Goal: Task Accomplishment & Management: Manage account settings

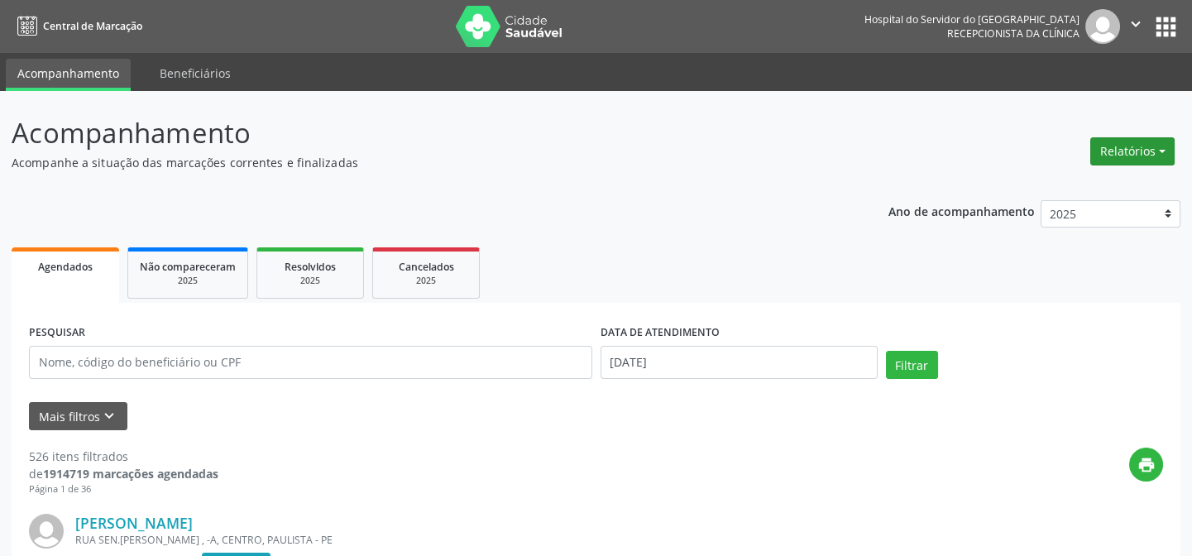
click at [1158, 148] on button "Relatórios" at bounding box center [1132, 151] width 84 height 28
click at [1092, 183] on link "Agendamentos" at bounding box center [1086, 185] width 178 height 23
select select "8"
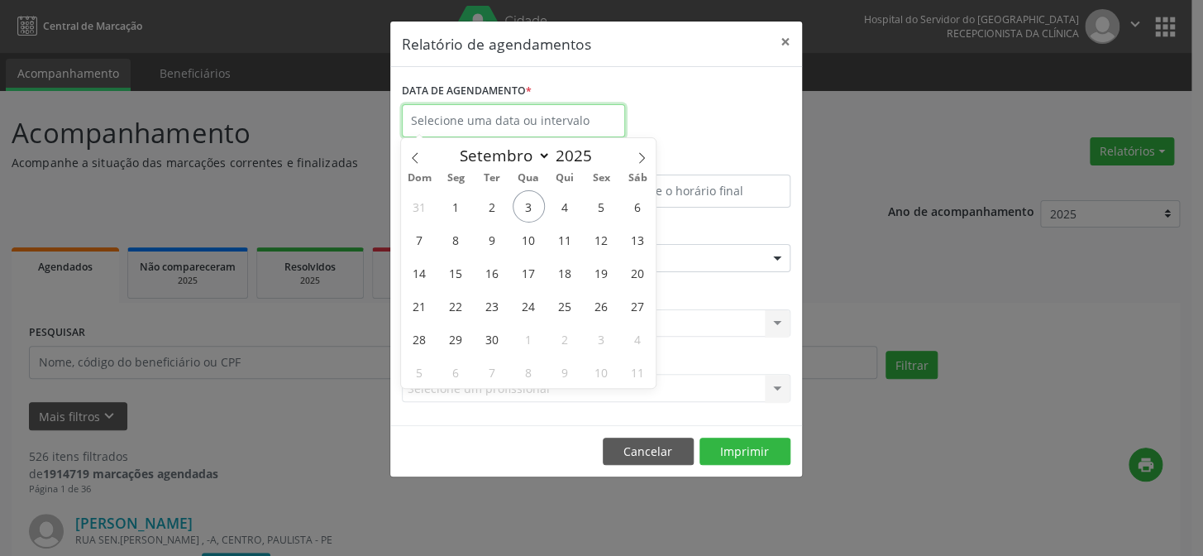
click at [472, 118] on input "text" at bounding box center [513, 120] width 223 height 33
click at [523, 203] on span "3" at bounding box center [529, 206] width 32 height 32
type input "[DATE]"
click at [526, 206] on span "3" at bounding box center [529, 206] width 32 height 32
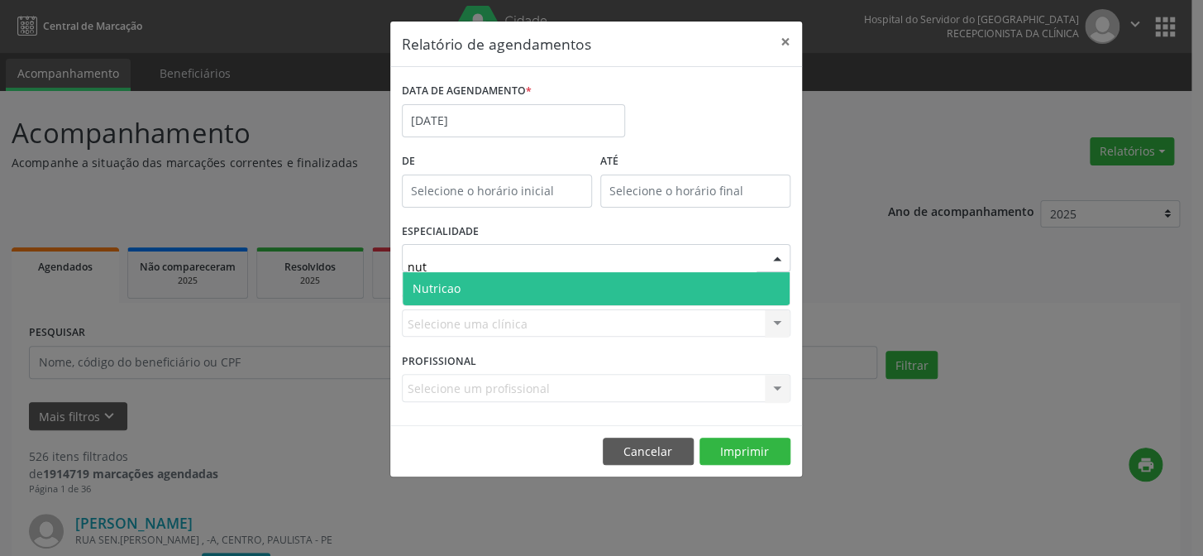
type input "nutr"
click at [532, 280] on span "Nutricao" at bounding box center [596, 288] width 387 height 33
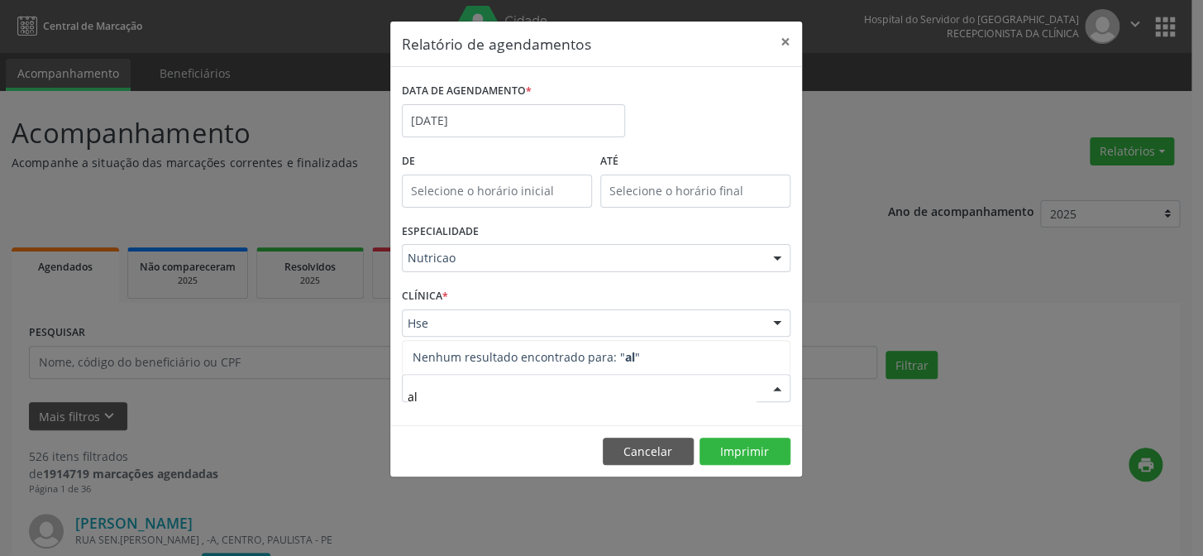
type input "a"
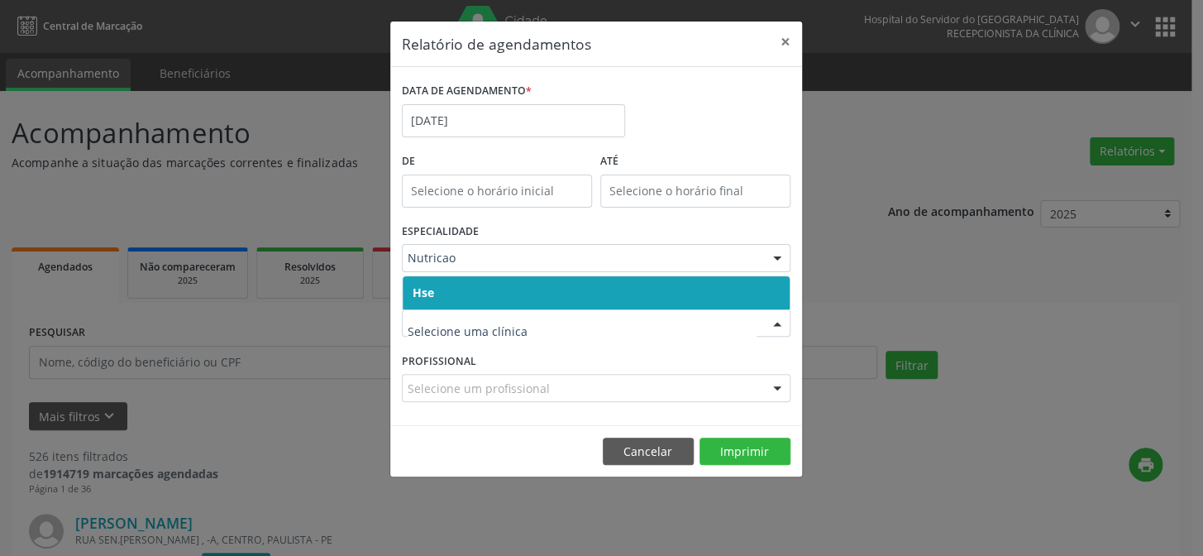
click at [447, 287] on span "Hse" at bounding box center [596, 292] width 387 height 33
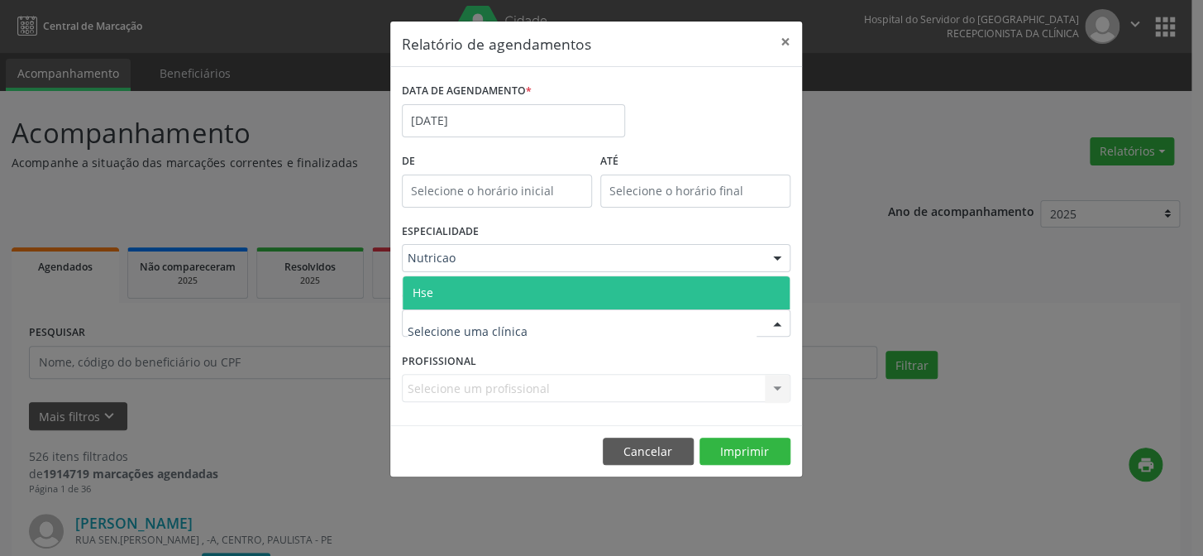
click at [423, 289] on span "Hse" at bounding box center [423, 292] width 21 height 16
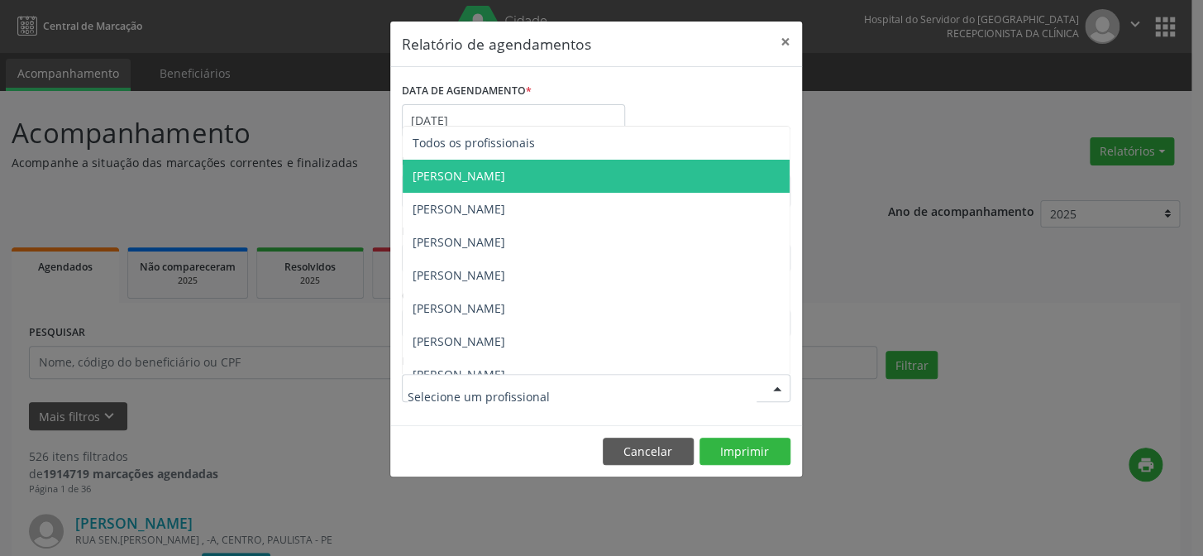
click at [473, 171] on span "[PERSON_NAME]" at bounding box center [459, 176] width 93 height 16
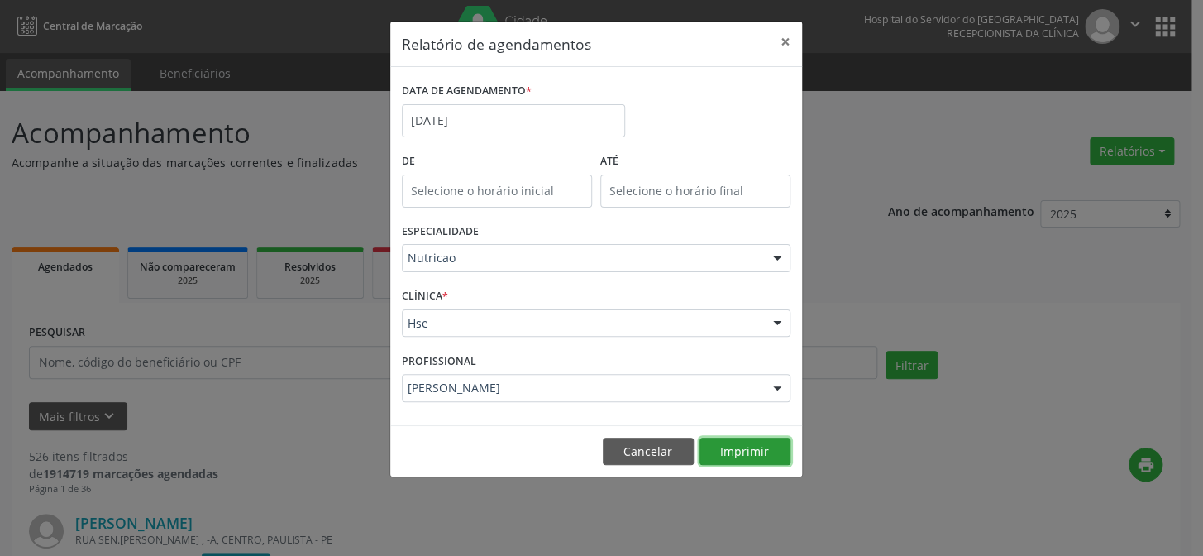
click at [731, 448] on button "Imprimir" at bounding box center [745, 451] width 91 height 28
click at [780, 40] on button "×" at bounding box center [785, 42] width 33 height 41
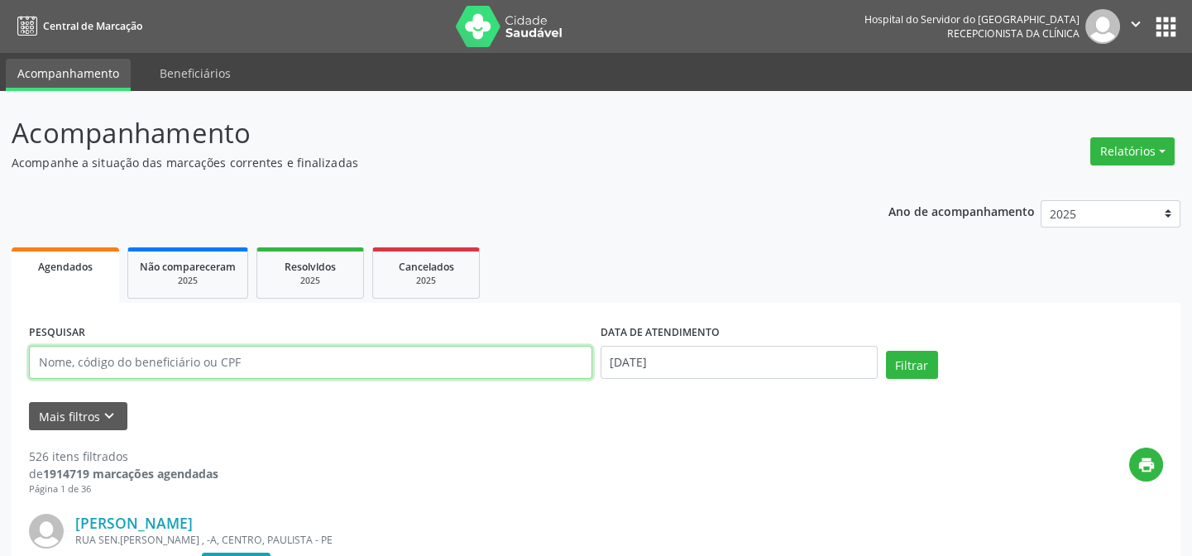
click at [177, 367] on input "text" at bounding box center [310, 362] width 563 height 33
type input "21624224415"
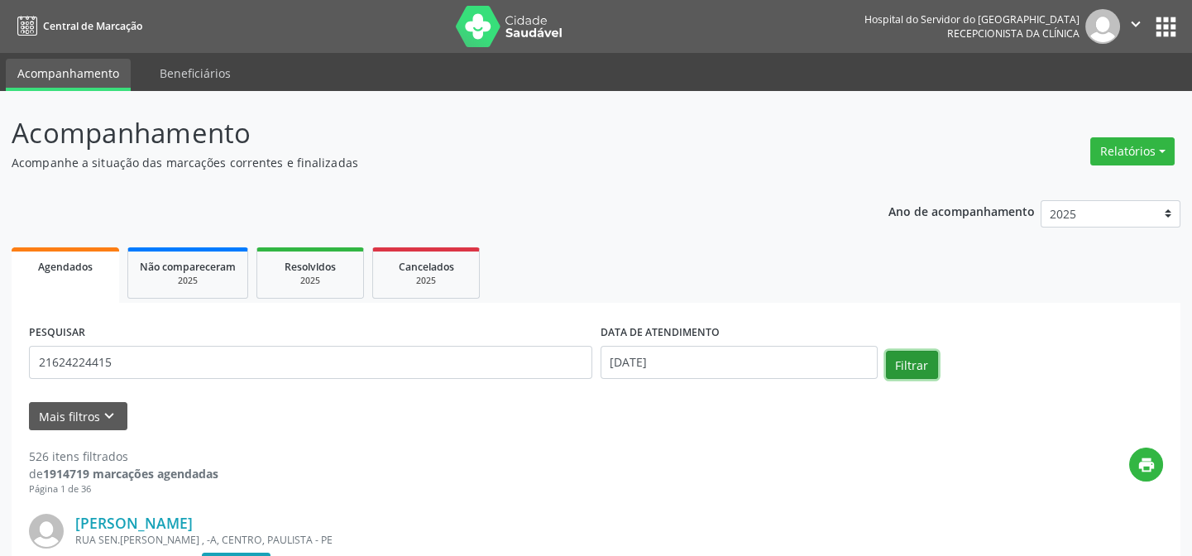
click at [905, 361] on button "Filtrar" at bounding box center [912, 365] width 52 height 28
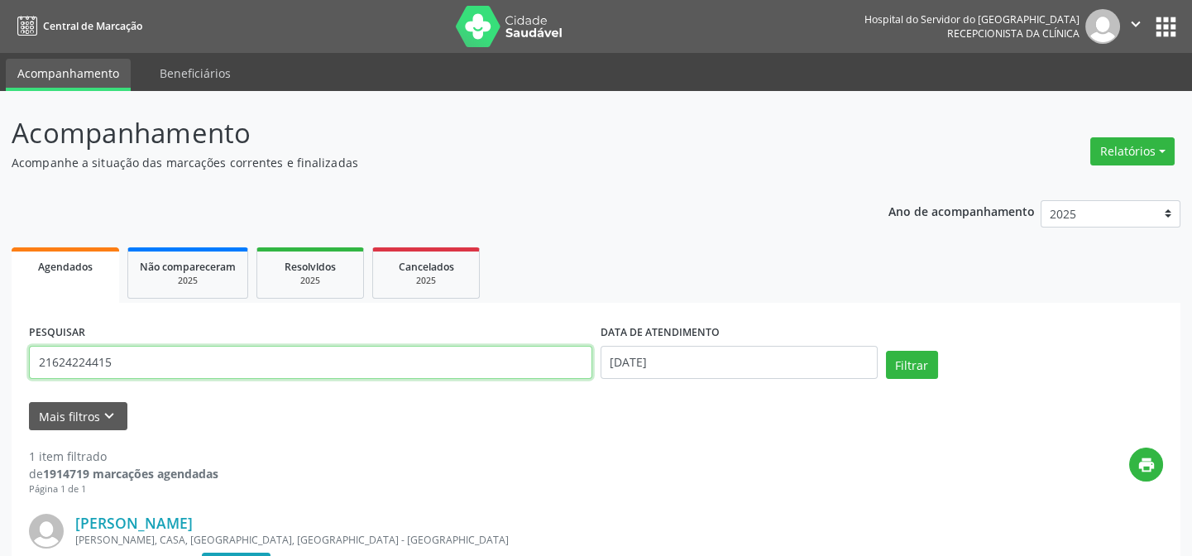
drag, startPoint x: 119, startPoint y: 361, endPoint x: 0, endPoint y: 378, distance: 120.2
click at [0, 378] on div "Acompanhamento Acompanhe a situação das marcações correntes e finalizadas Relat…" at bounding box center [596, 434] width 1192 height 686
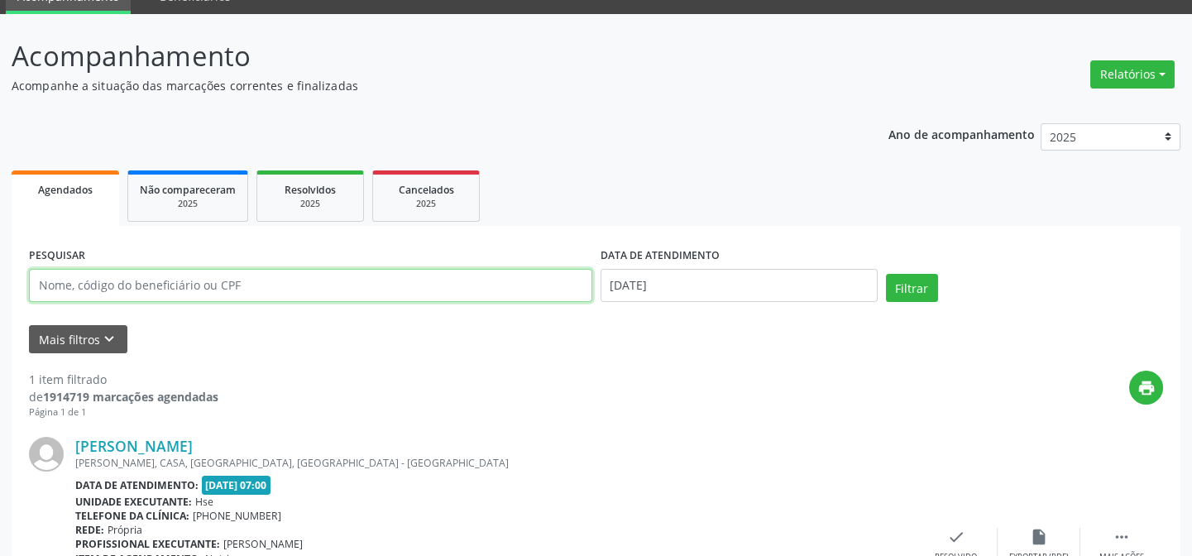
scroll to position [150, 0]
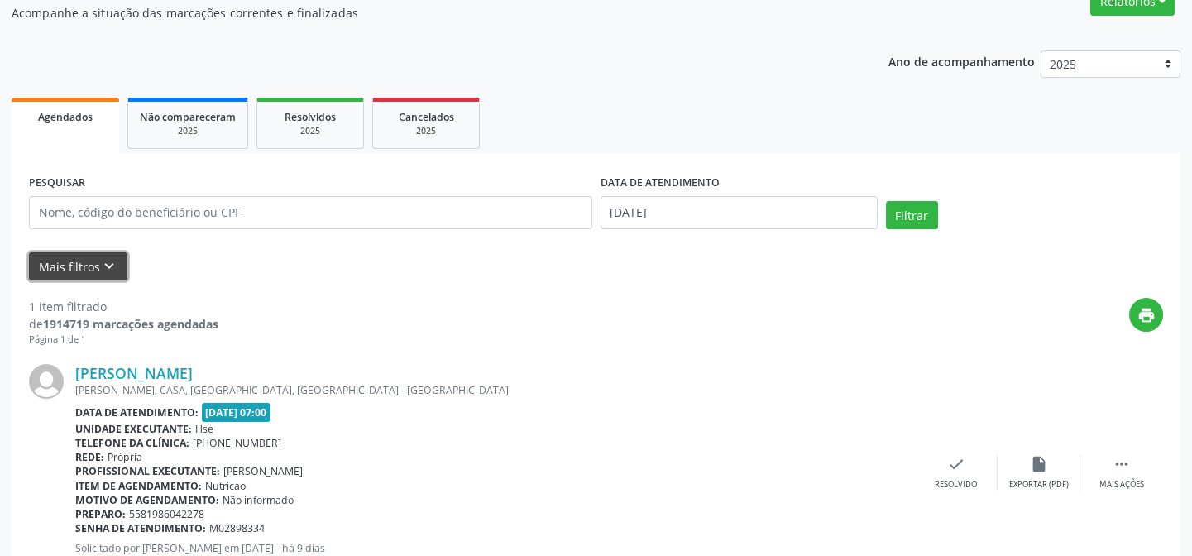
click at [88, 262] on button "Mais filtros keyboard_arrow_down" at bounding box center [78, 266] width 98 height 29
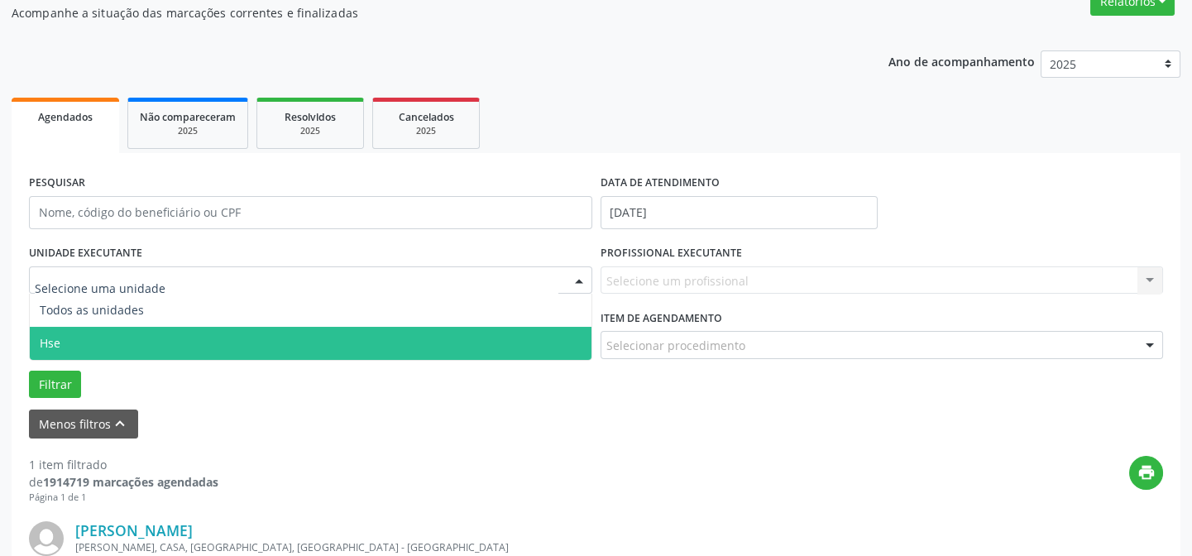
click at [107, 340] on span "Hse" at bounding box center [311, 343] width 562 height 33
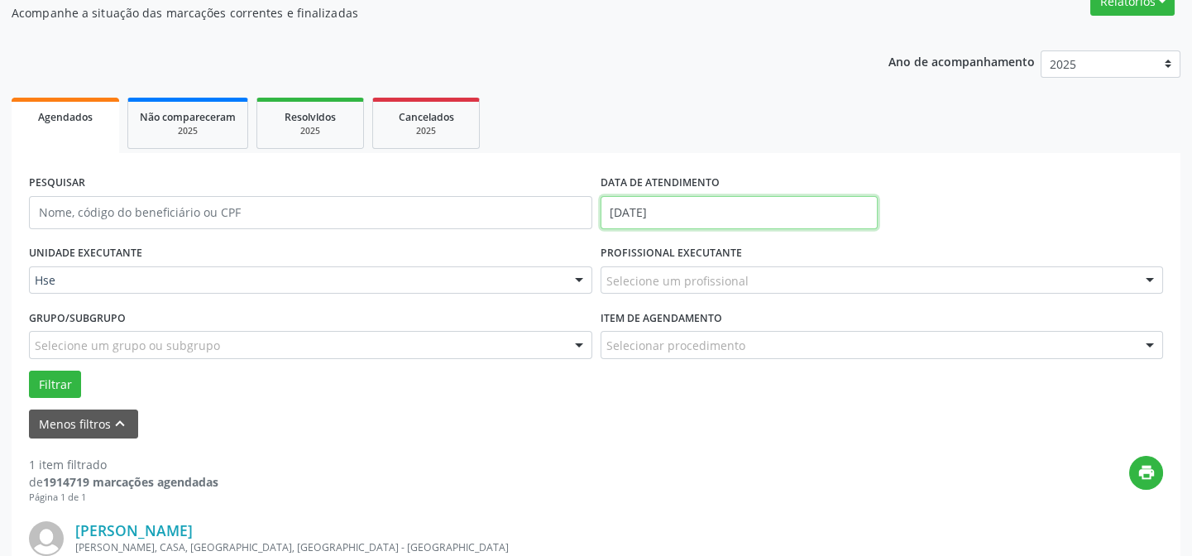
click at [670, 208] on input "[DATE]" at bounding box center [738, 212] width 277 height 33
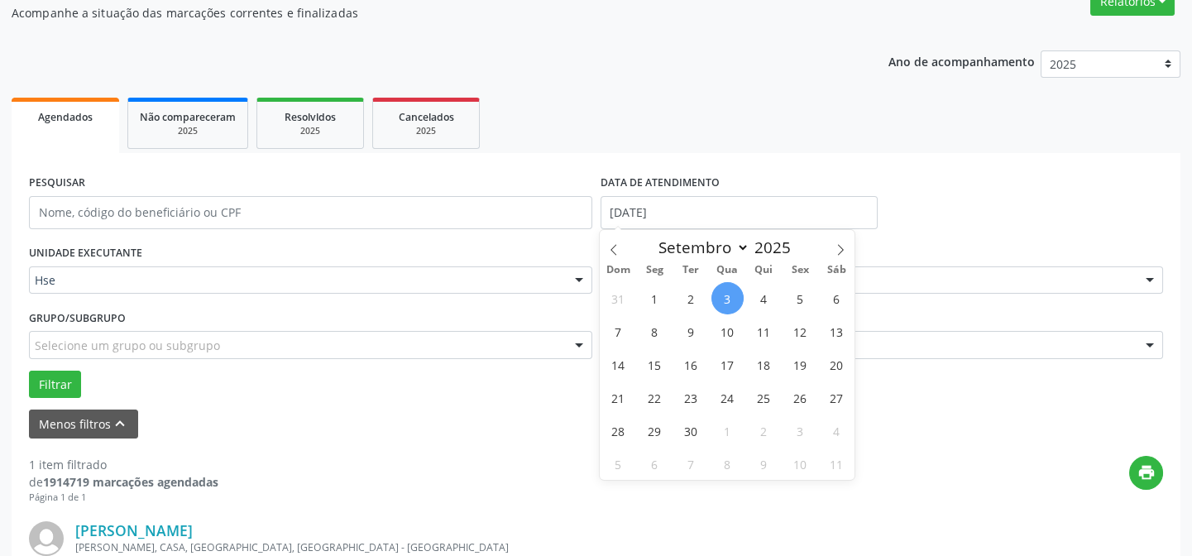
click at [737, 296] on span "3" at bounding box center [727, 298] width 32 height 32
type input "[DATE]"
click at [736, 296] on span "3" at bounding box center [727, 298] width 32 height 32
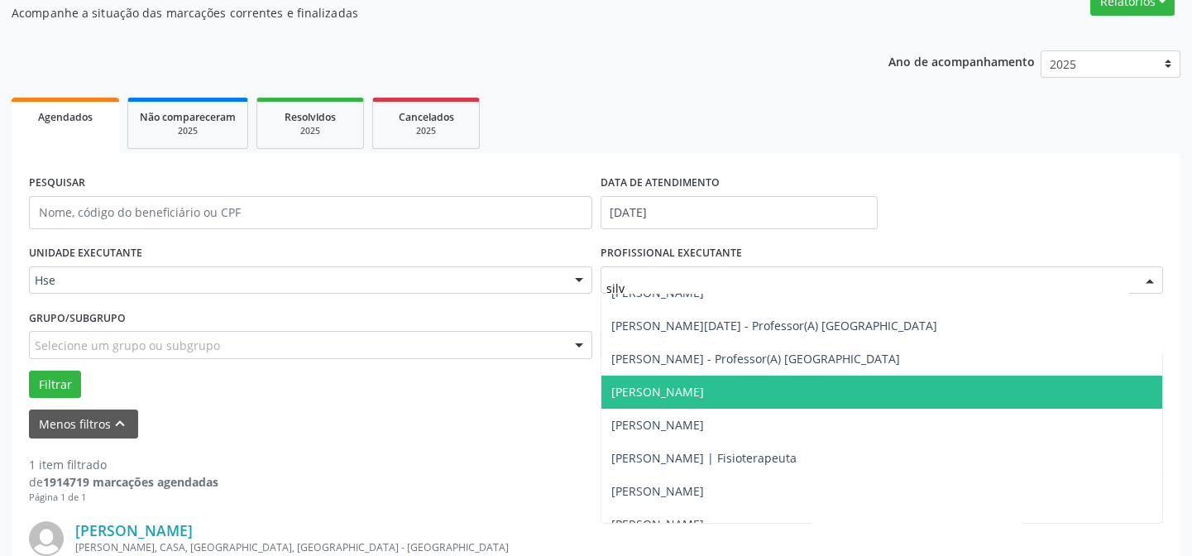
type input "silva"
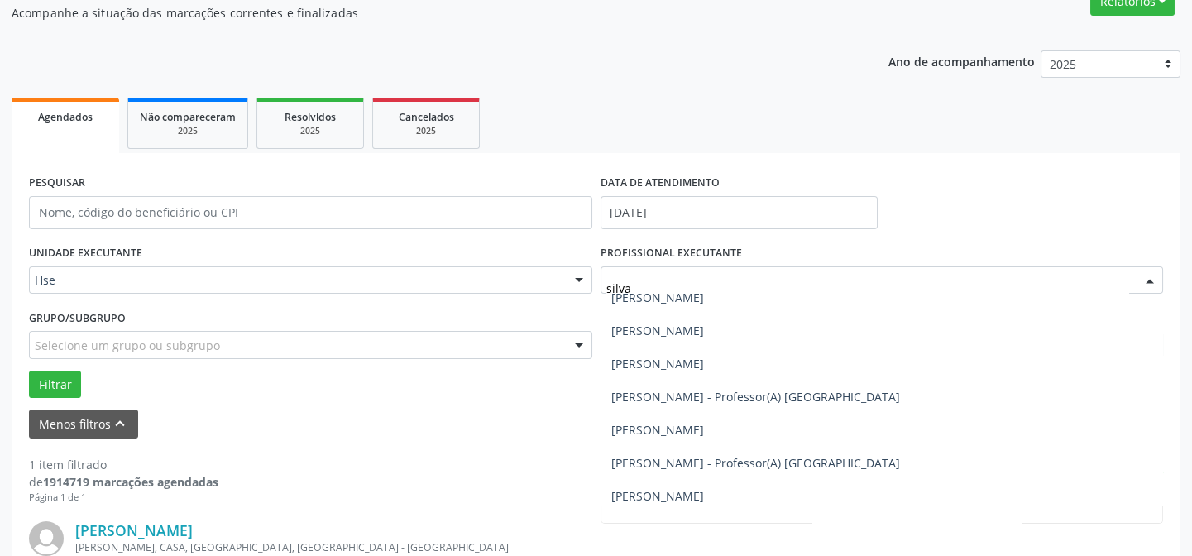
scroll to position [895, 0]
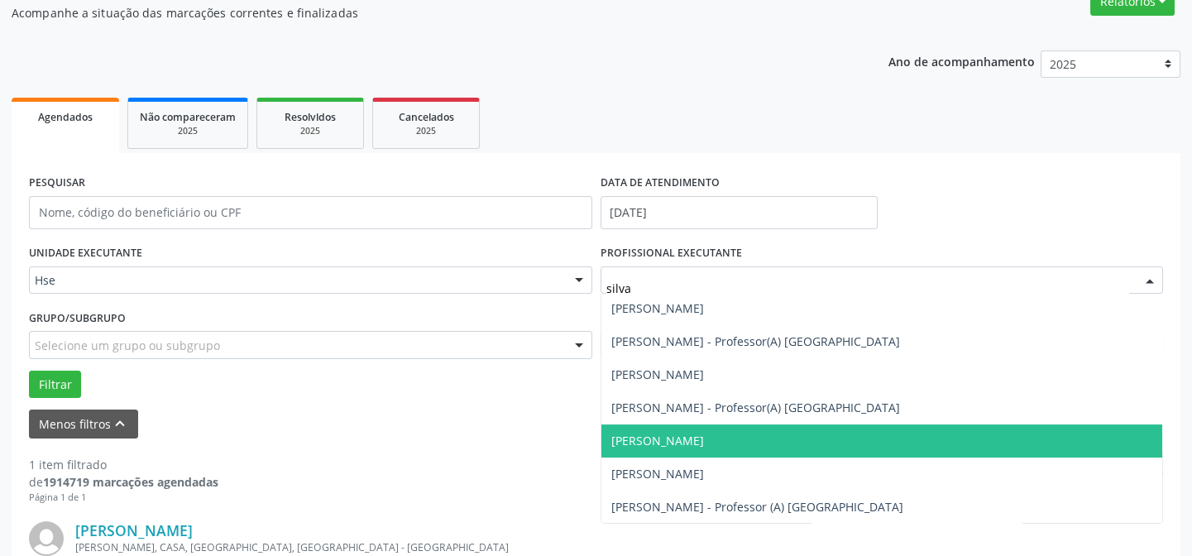
click at [676, 441] on span "[PERSON_NAME]" at bounding box center [657, 441] width 93 height 16
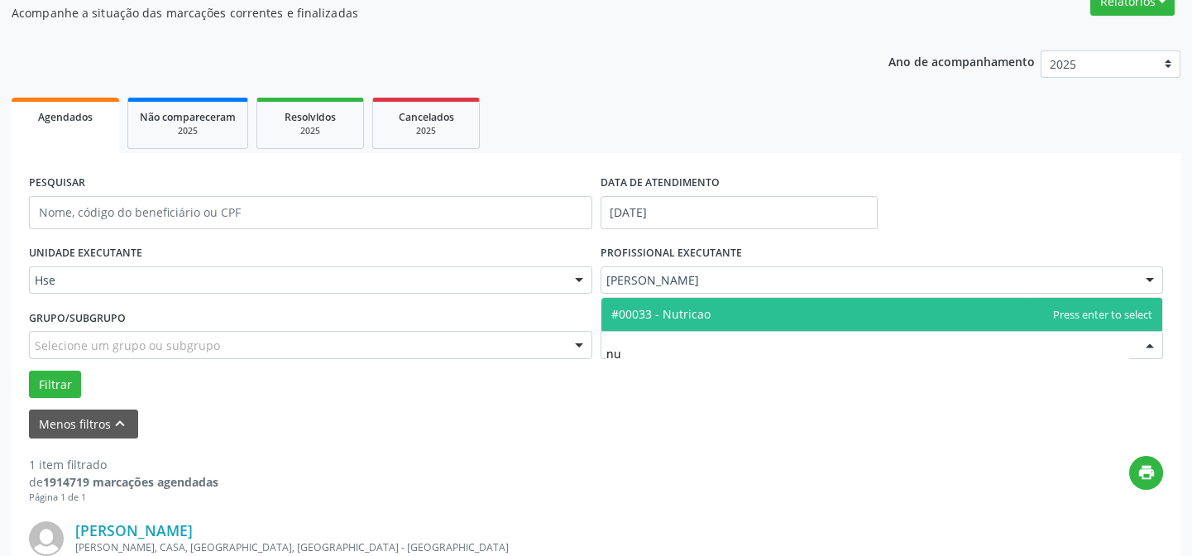
type input "nut"
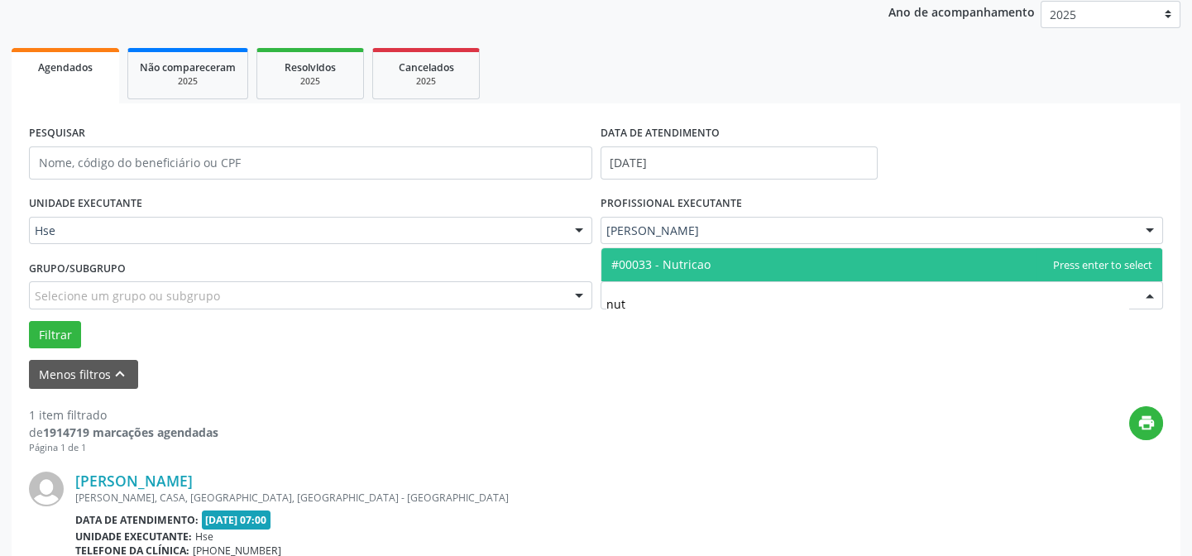
scroll to position [225, 0]
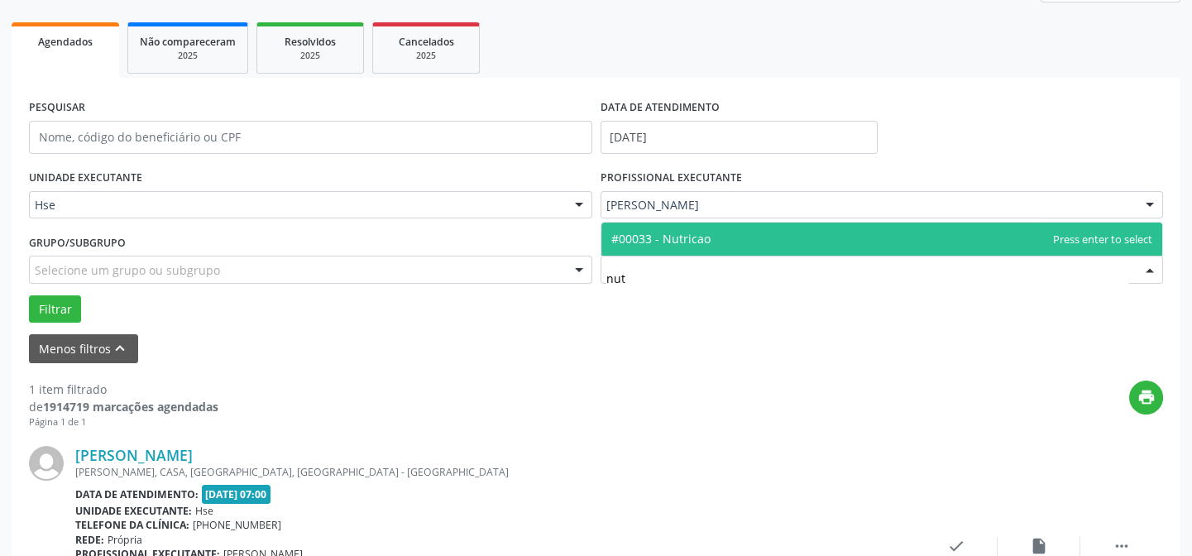
click at [703, 239] on span "#00033 - Nutricao" at bounding box center [660, 239] width 99 height 16
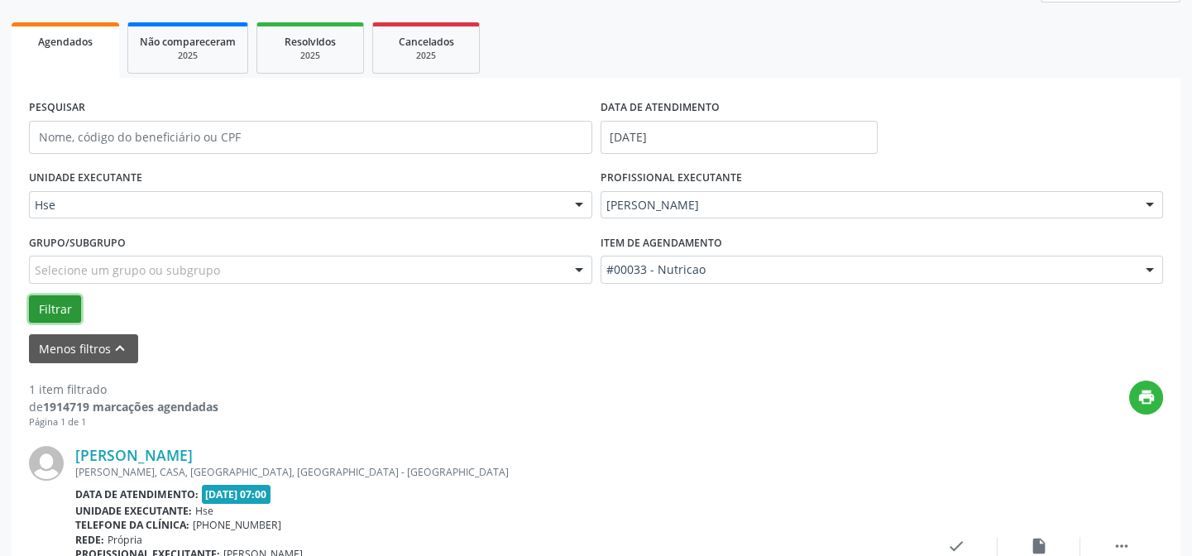
click at [33, 306] on button "Filtrar" at bounding box center [55, 309] width 52 height 28
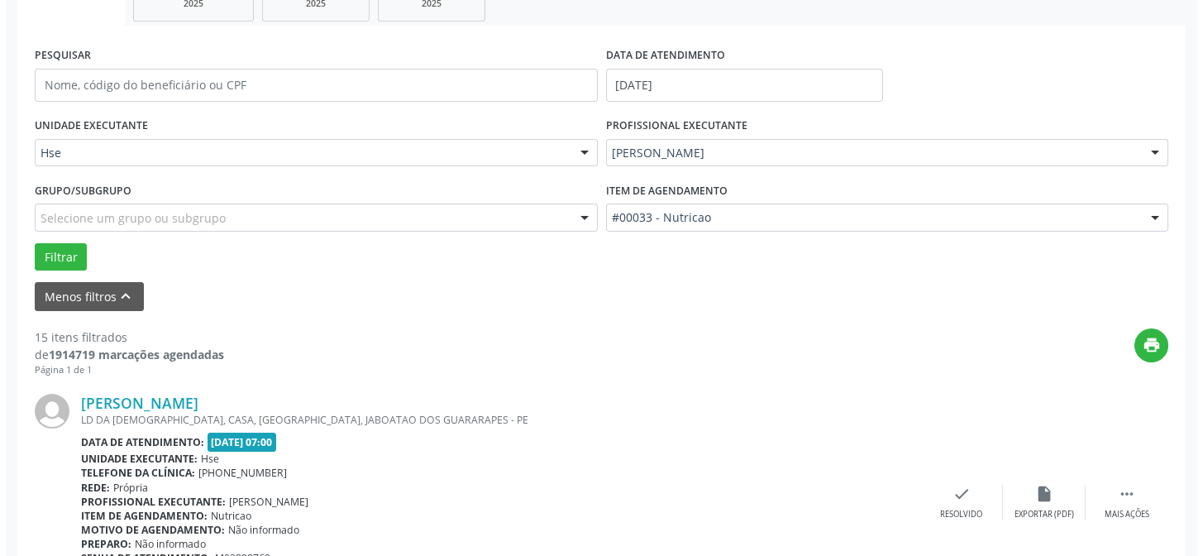
scroll to position [300, 0]
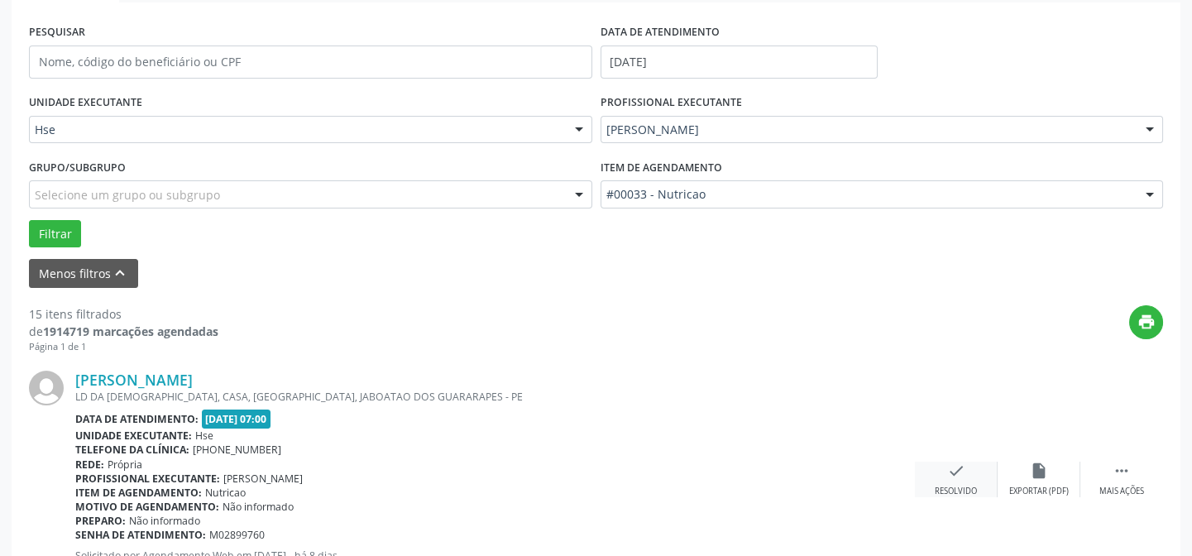
click at [965, 487] on div "Resolvido" at bounding box center [955, 491] width 42 height 12
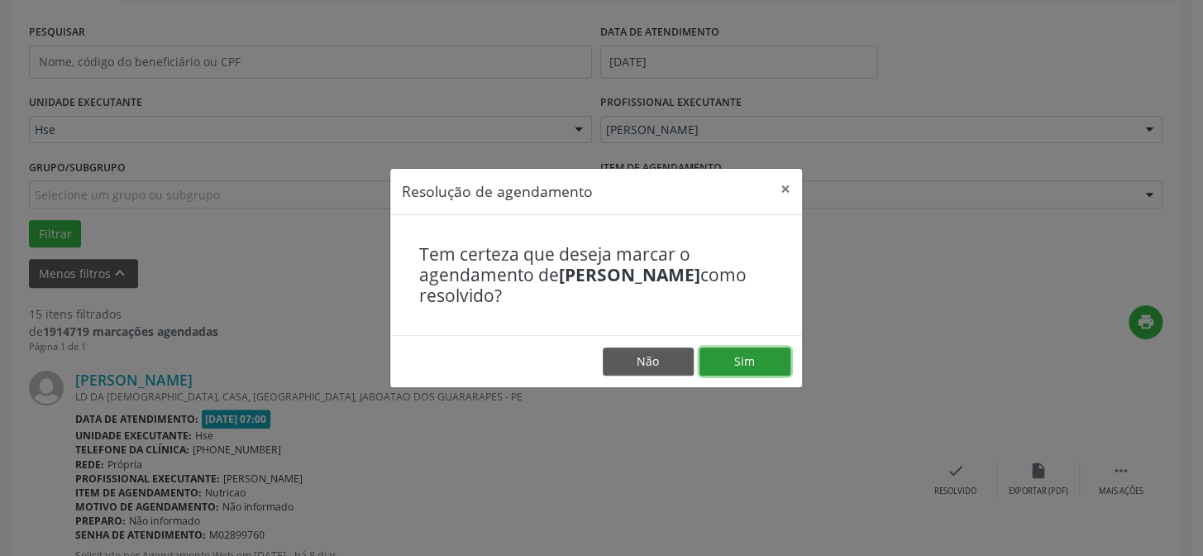
click at [745, 366] on button "Sim" at bounding box center [745, 361] width 91 height 28
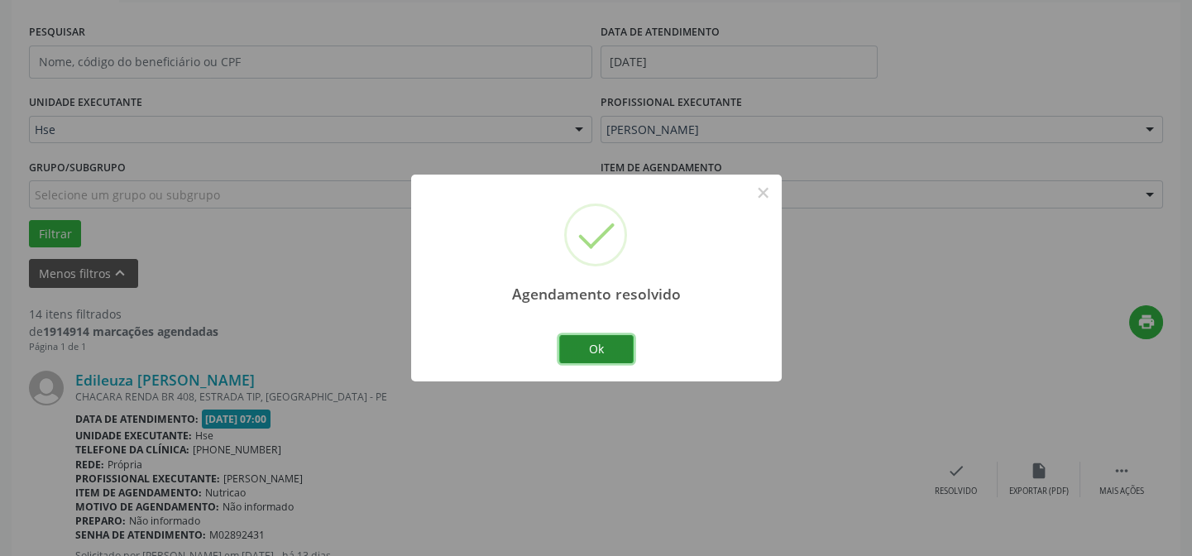
click at [609, 349] on button "Ok" at bounding box center [596, 349] width 74 height 28
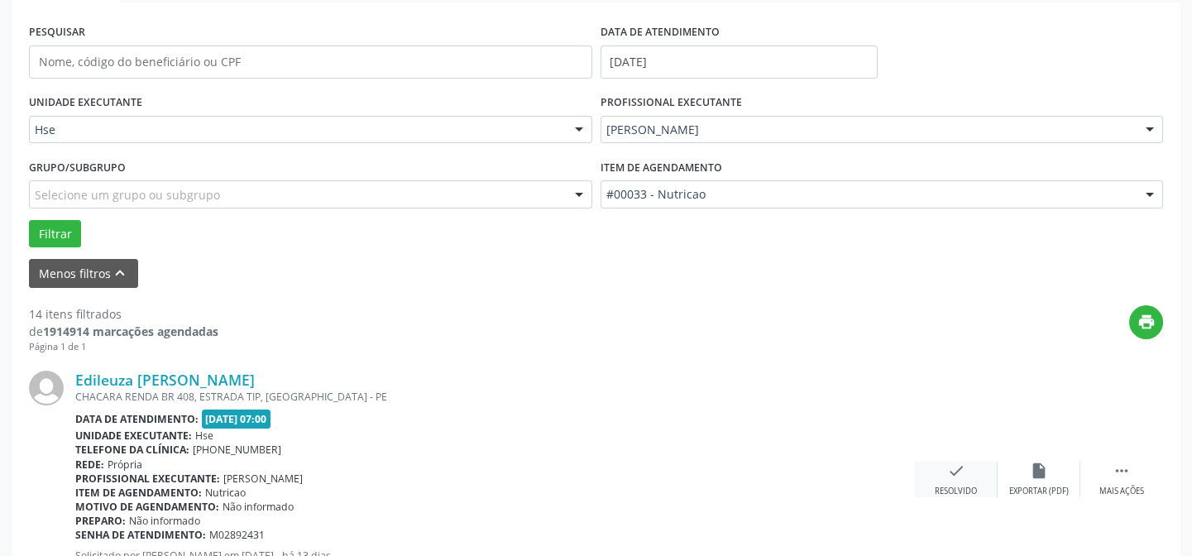
click at [947, 471] on icon "check" at bounding box center [956, 470] width 18 height 18
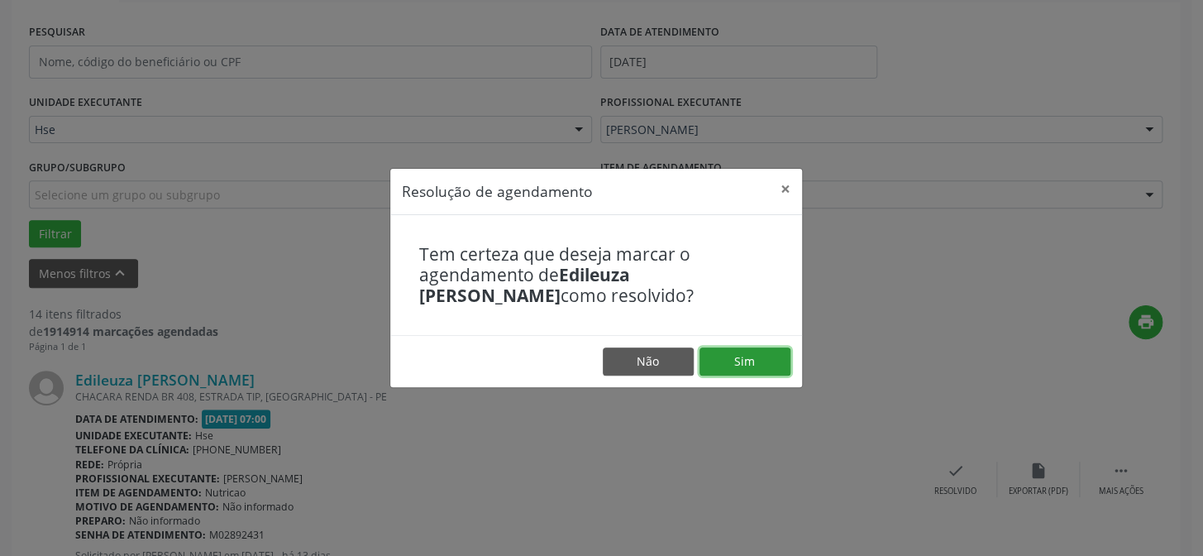
click at [740, 366] on button "Sim" at bounding box center [745, 361] width 91 height 28
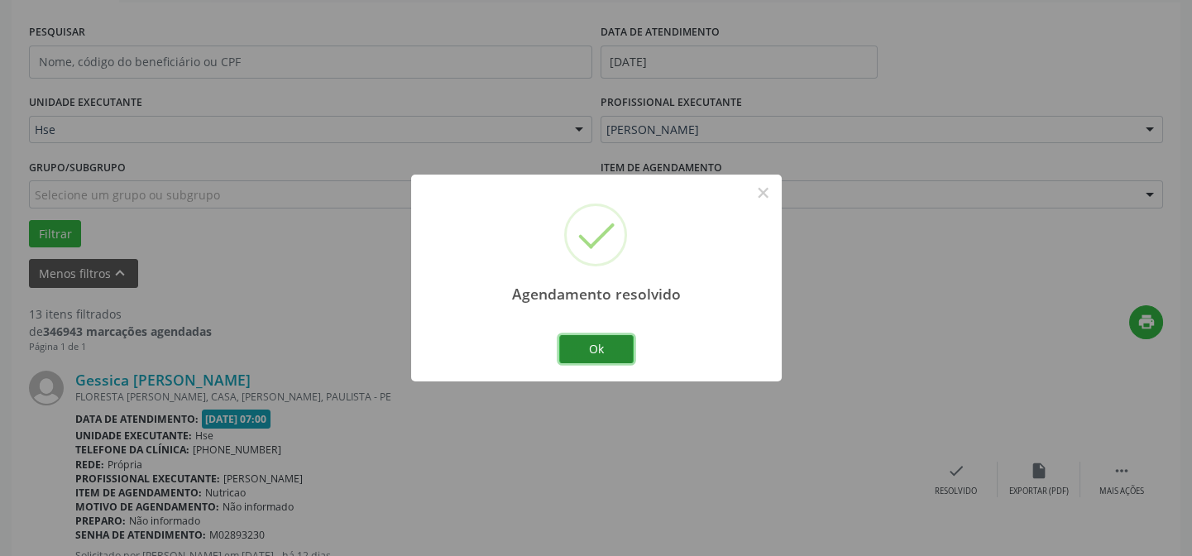
click at [595, 348] on button "Ok" at bounding box center [596, 349] width 74 height 28
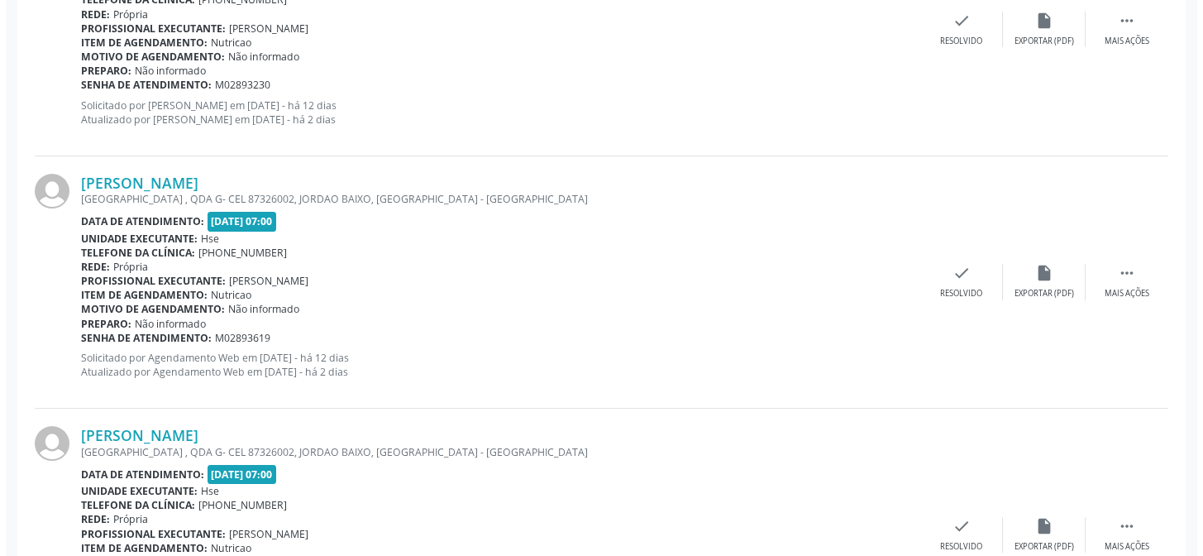
scroll to position [752, 0]
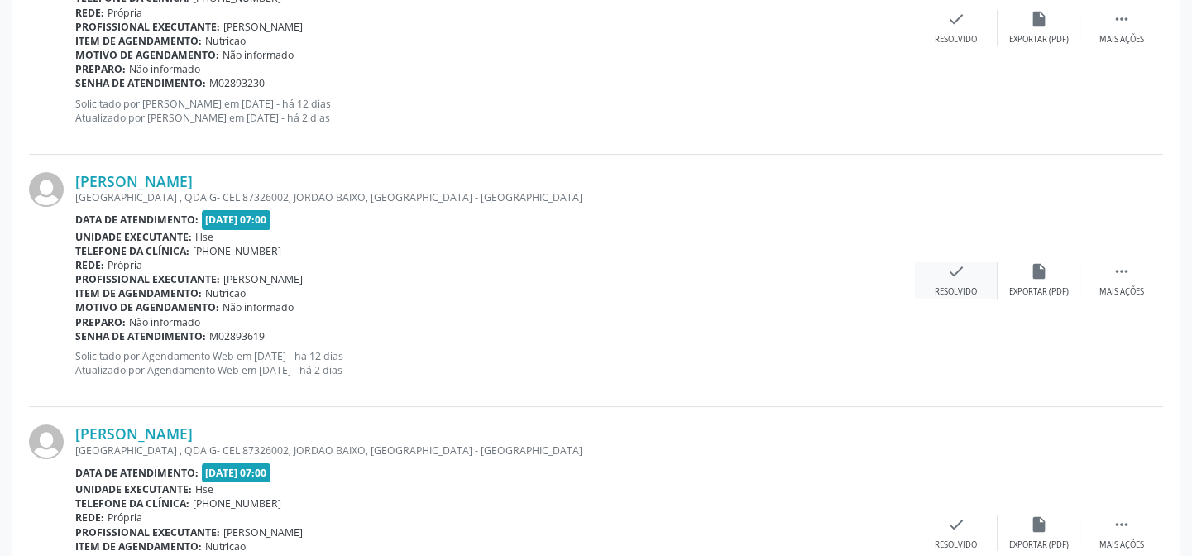
click at [951, 273] on icon "check" at bounding box center [956, 271] width 18 height 18
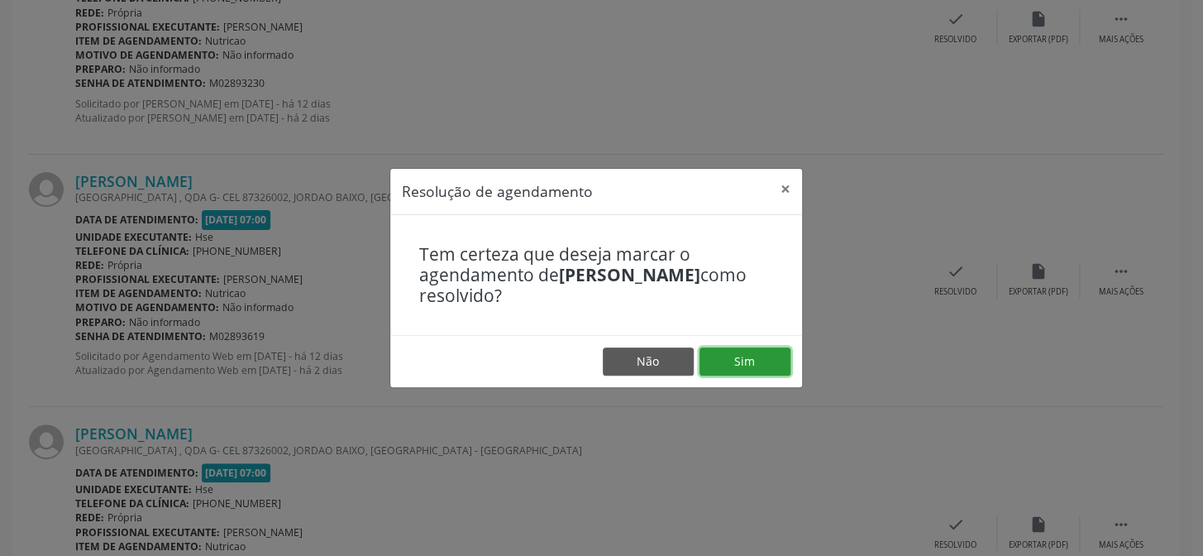
click at [767, 361] on button "Sim" at bounding box center [745, 361] width 91 height 28
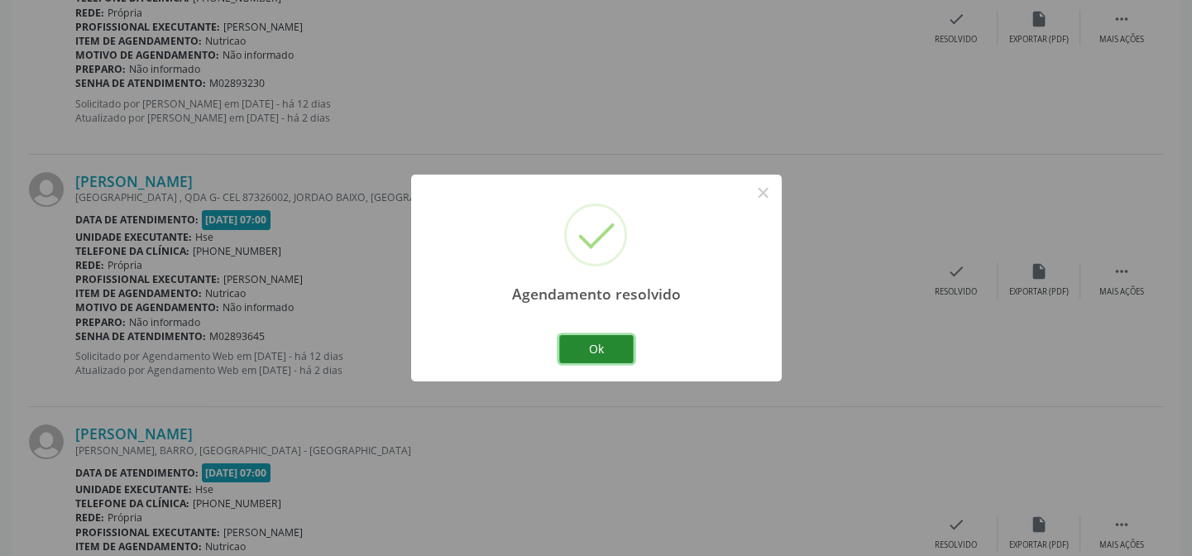
click at [595, 343] on button "Ok" at bounding box center [596, 349] width 74 height 28
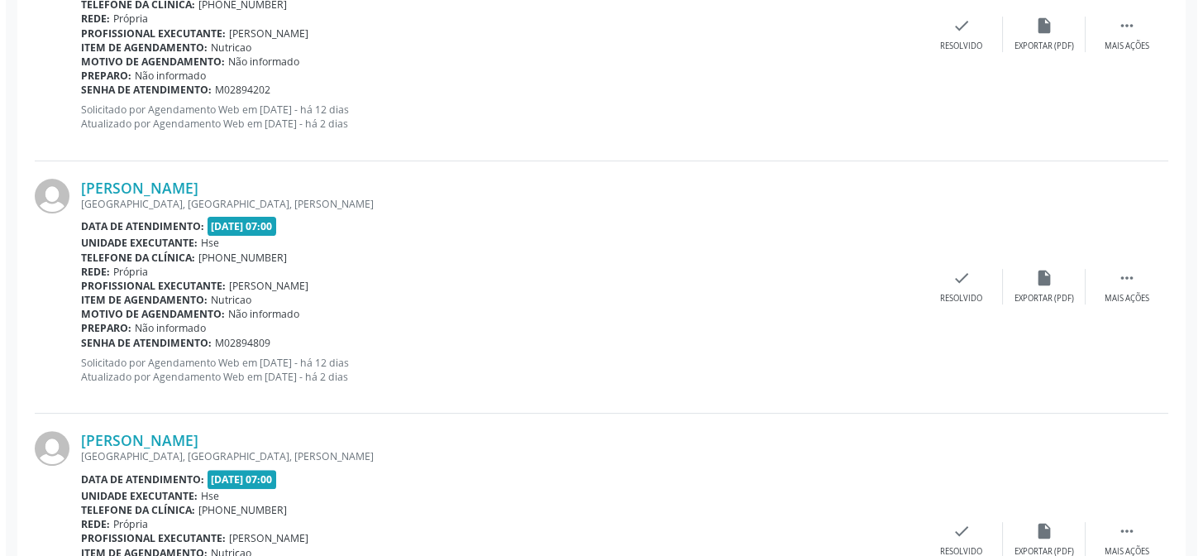
scroll to position [1278, 0]
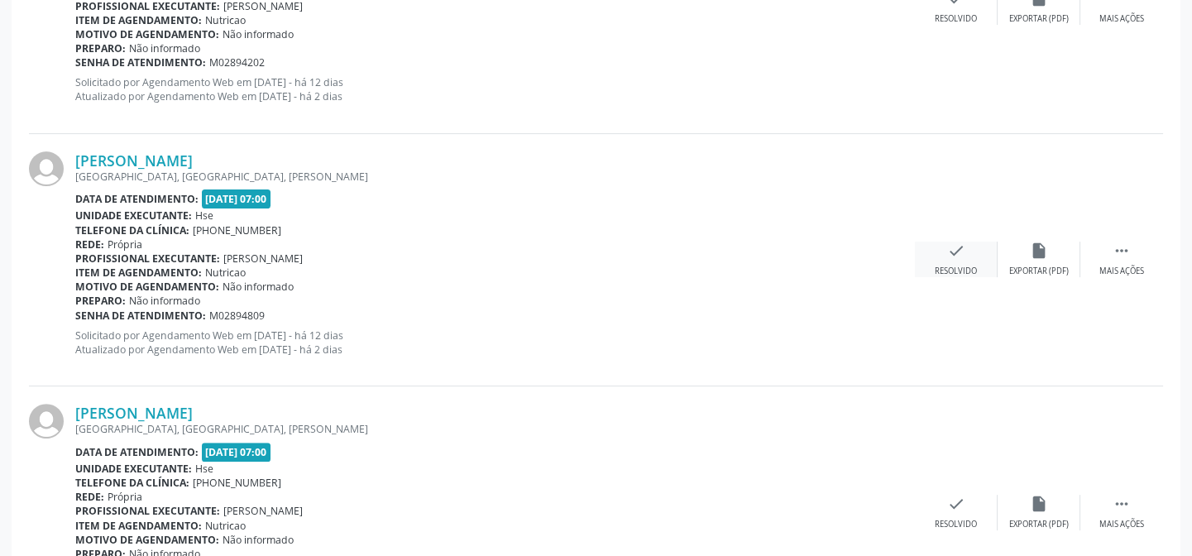
click at [968, 244] on div "check Resolvido" at bounding box center [956, 259] width 83 height 36
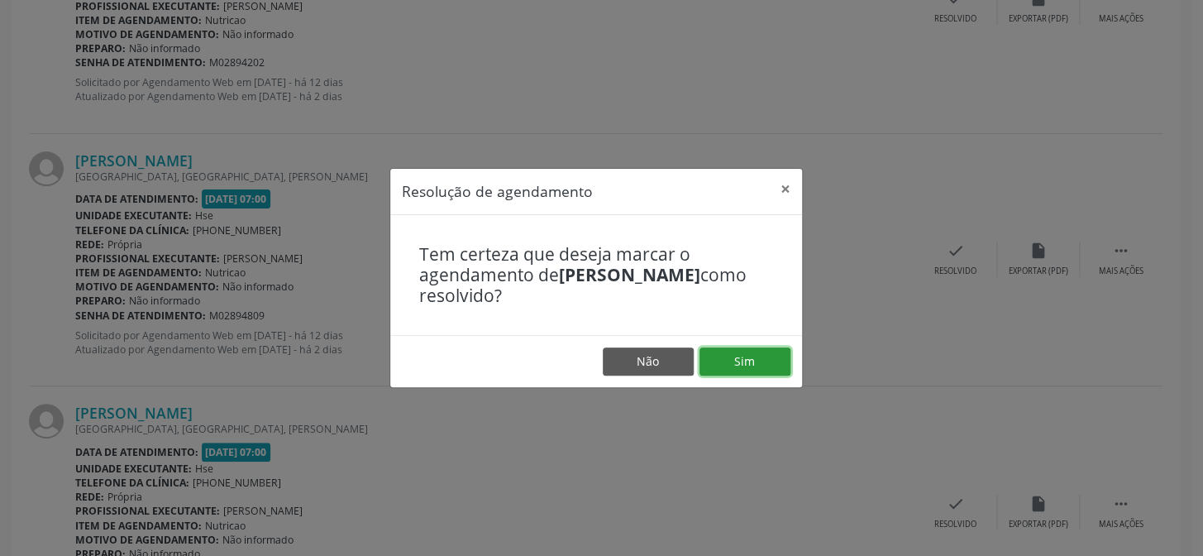
click at [772, 363] on button "Sim" at bounding box center [745, 361] width 91 height 28
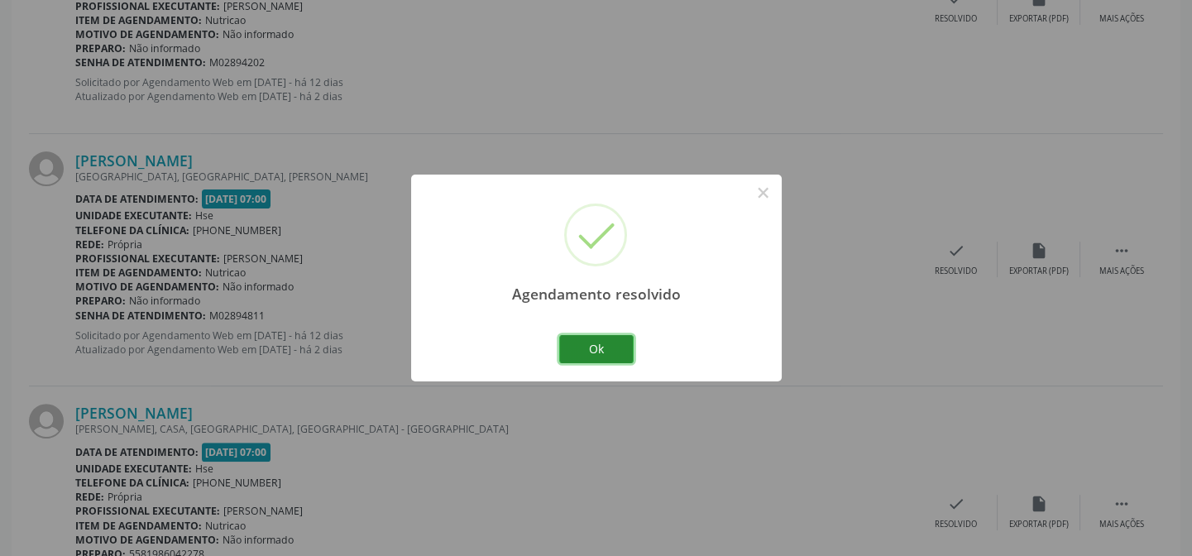
click at [606, 347] on button "Ok" at bounding box center [596, 349] width 74 height 28
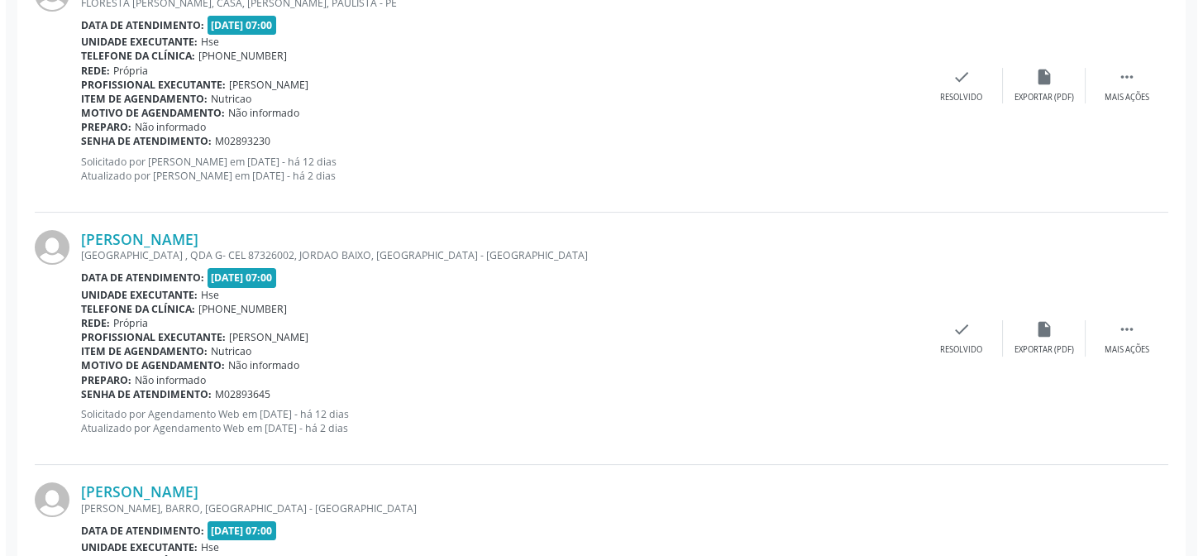
scroll to position [752, 0]
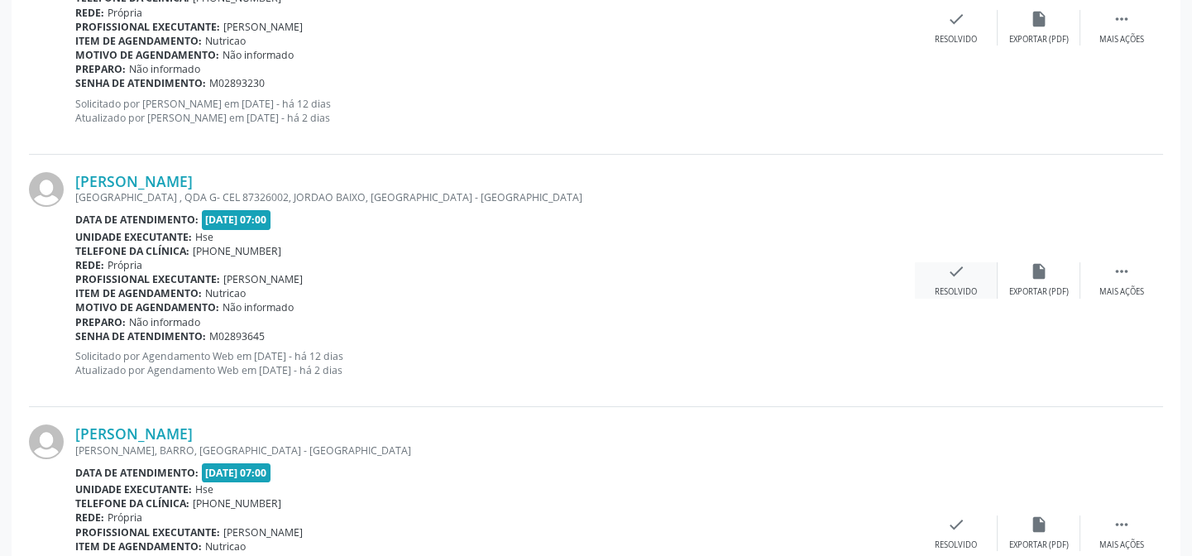
click at [949, 277] on icon "check" at bounding box center [956, 271] width 18 height 18
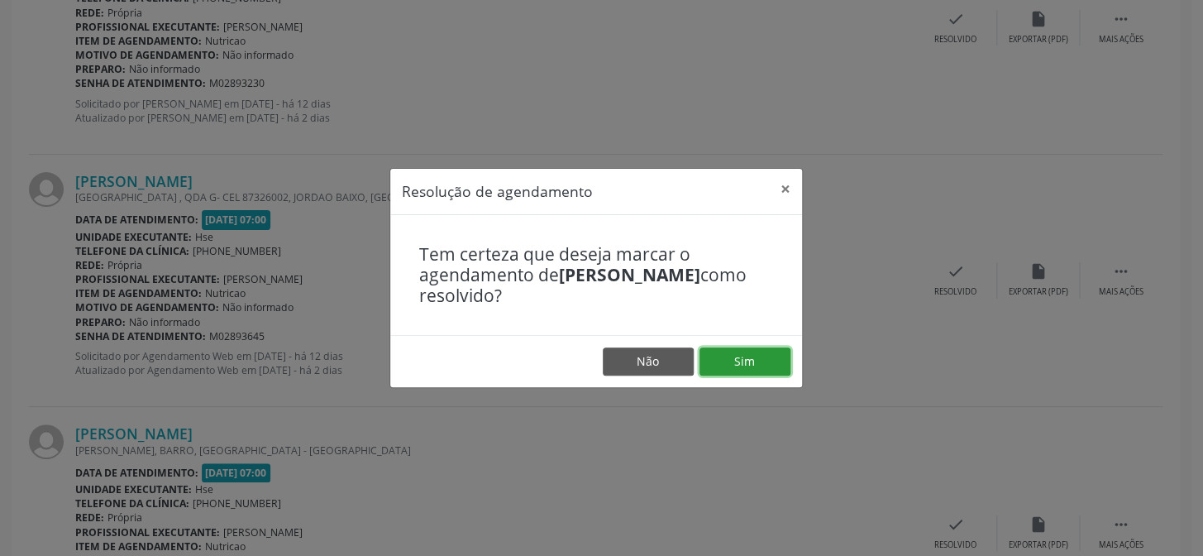
click at [754, 361] on button "Sim" at bounding box center [745, 361] width 91 height 28
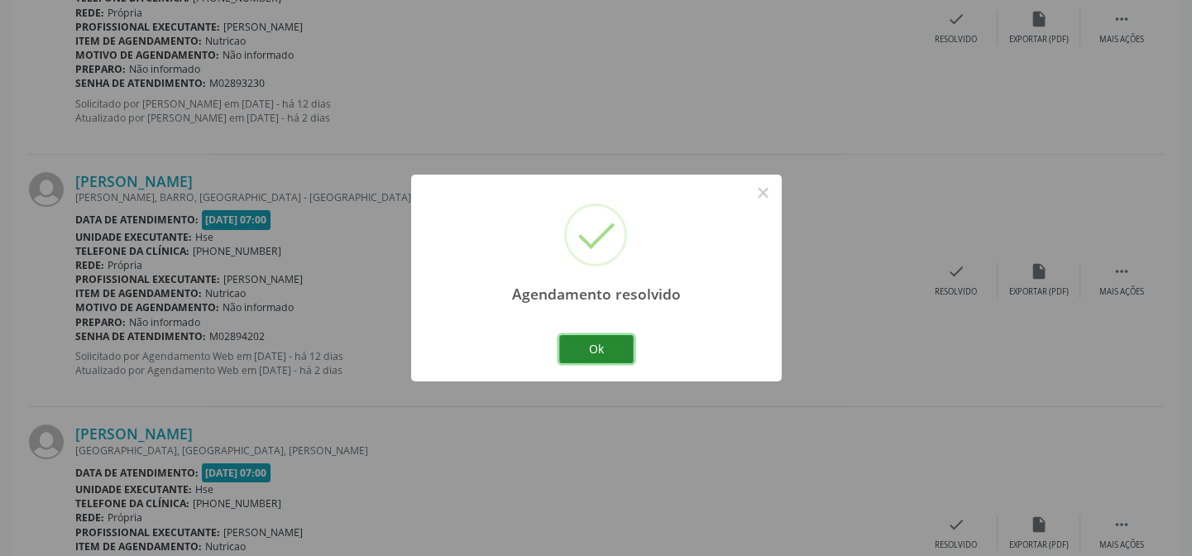
click at [598, 350] on button "Ok" at bounding box center [596, 349] width 74 height 28
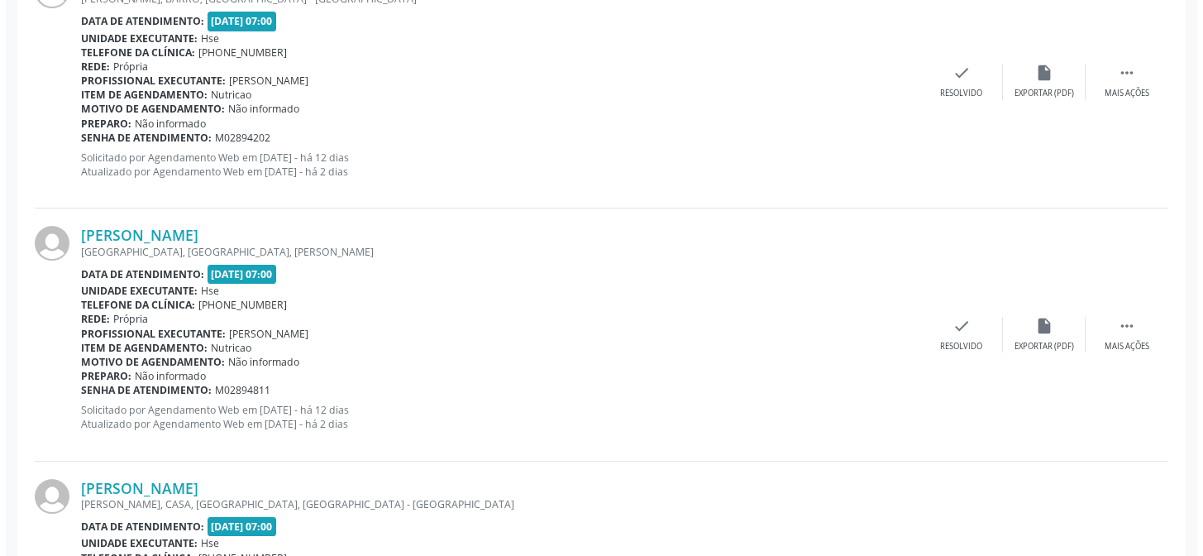
scroll to position [977, 0]
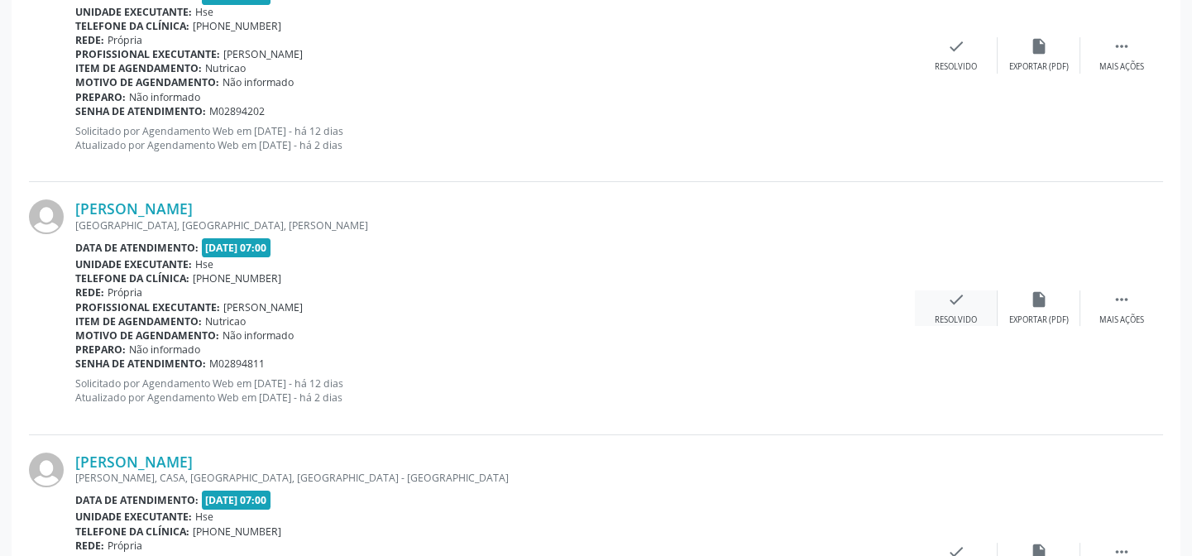
click at [958, 300] on icon "check" at bounding box center [956, 299] width 18 height 18
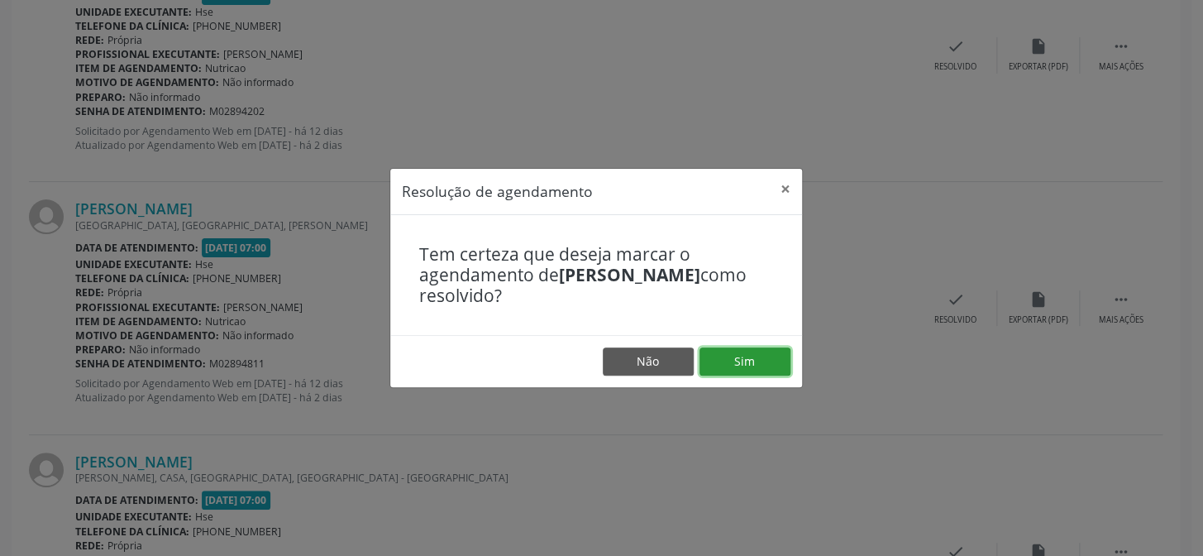
click at [749, 361] on button "Sim" at bounding box center [745, 361] width 91 height 28
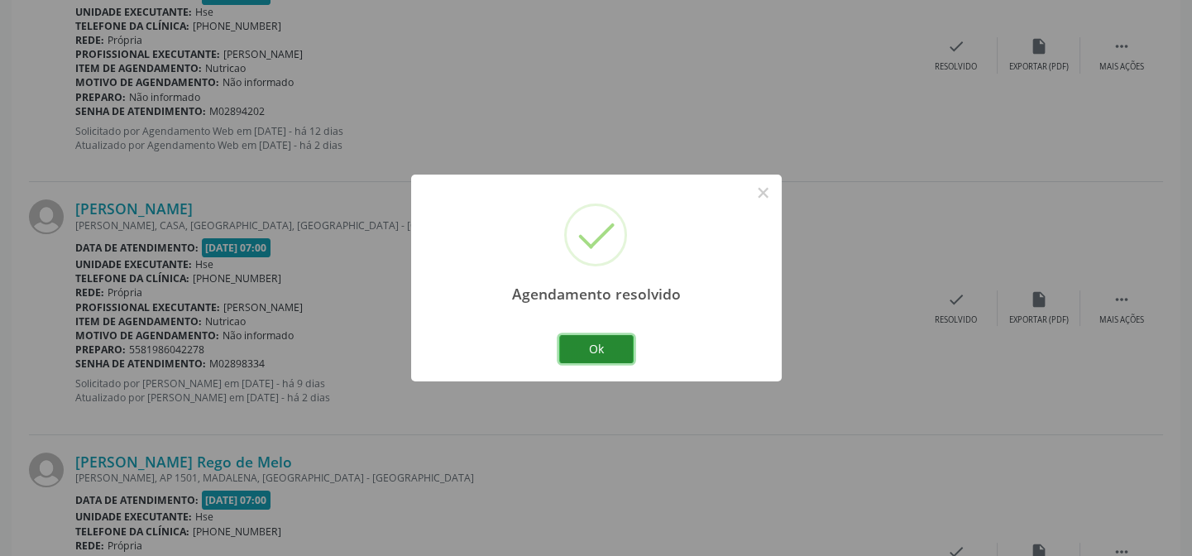
click at [605, 348] on button "Ok" at bounding box center [596, 349] width 74 height 28
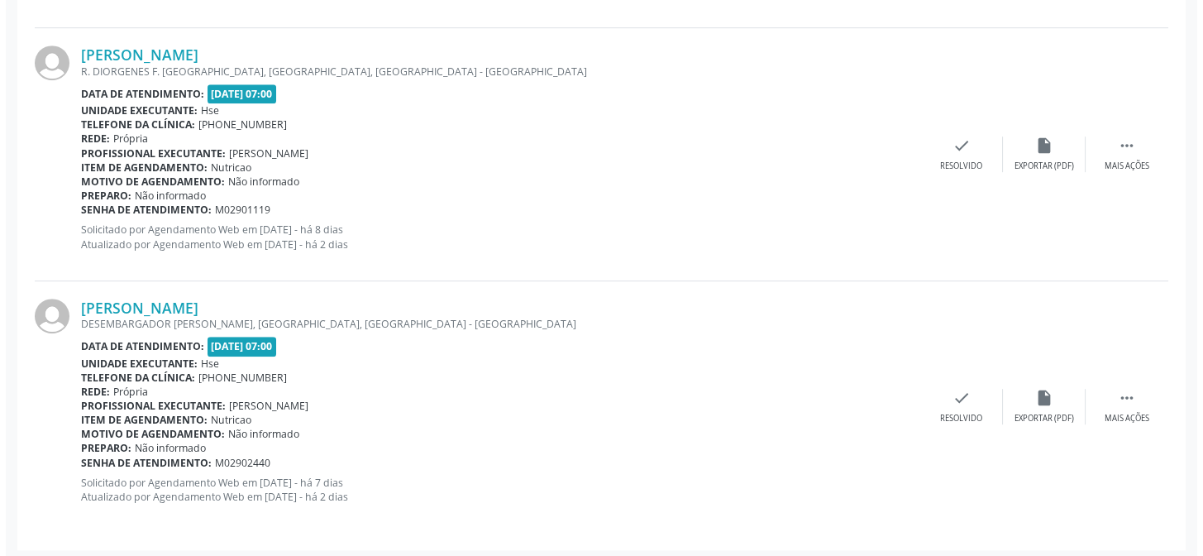
scroll to position [2397, 0]
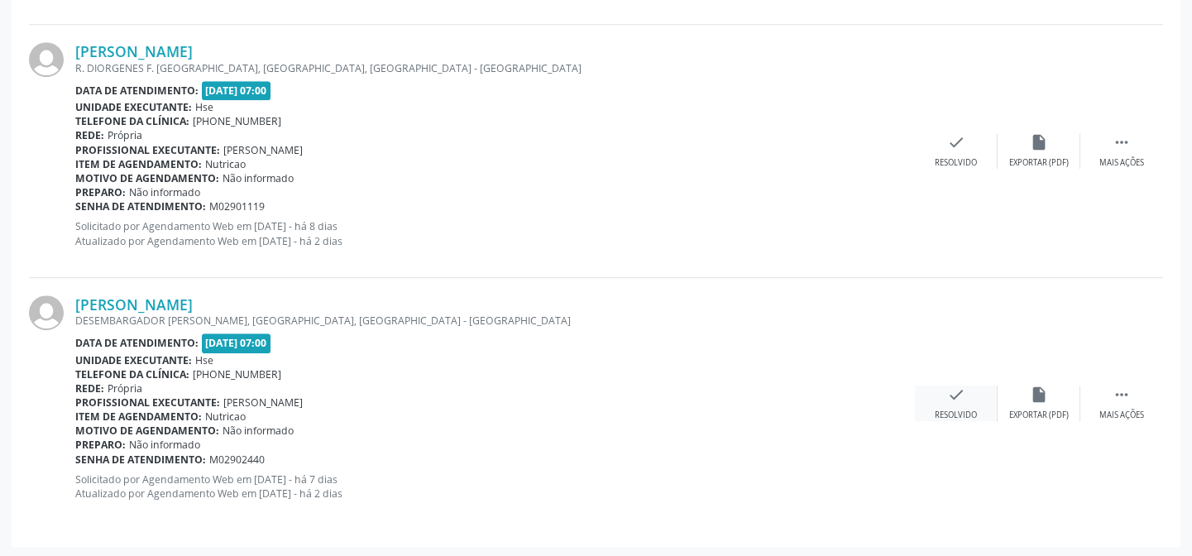
click at [958, 391] on icon "check" at bounding box center [956, 394] width 18 height 18
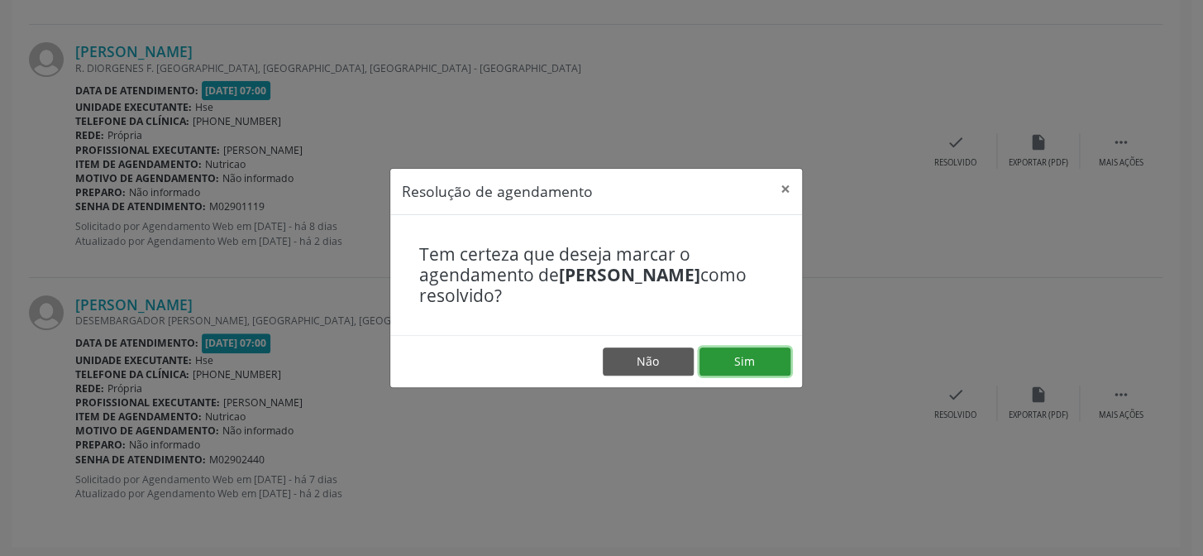
click at [748, 355] on button "Sim" at bounding box center [745, 361] width 91 height 28
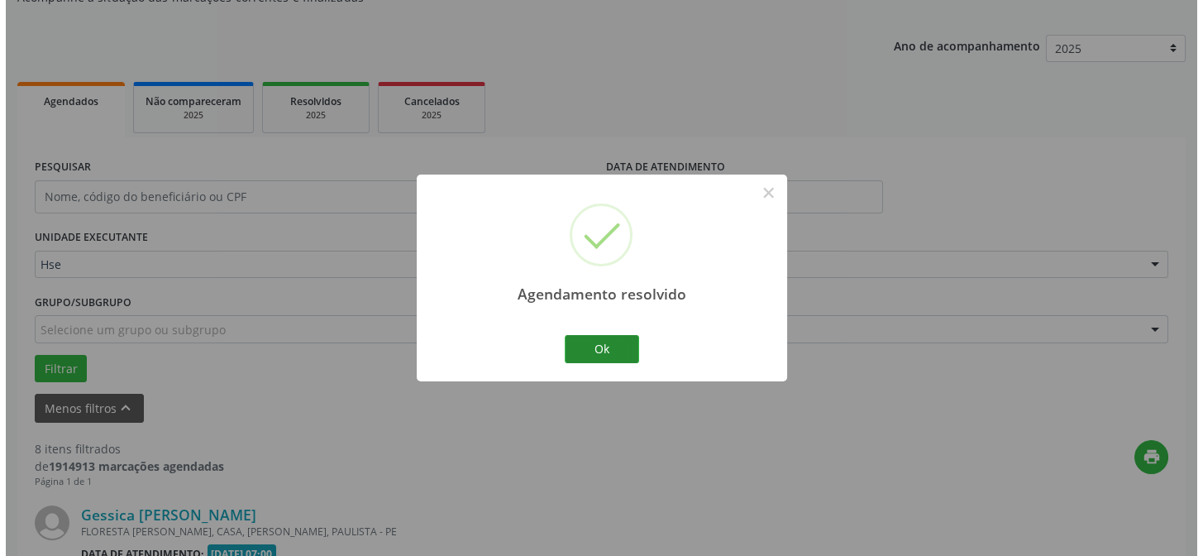
scroll to position [2144, 0]
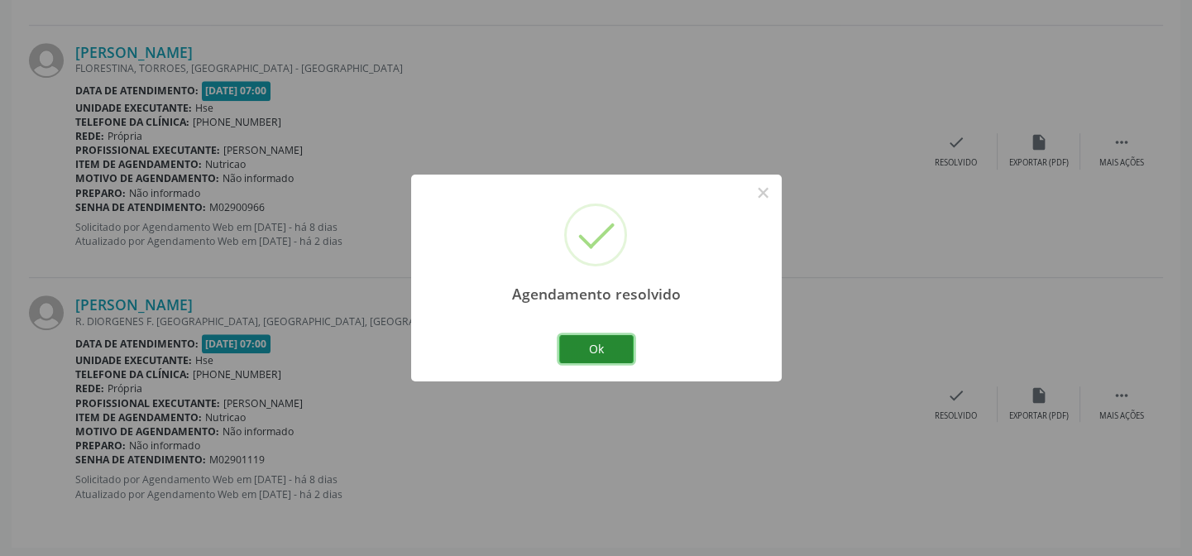
click at [612, 347] on button "Ok" at bounding box center [596, 349] width 74 height 28
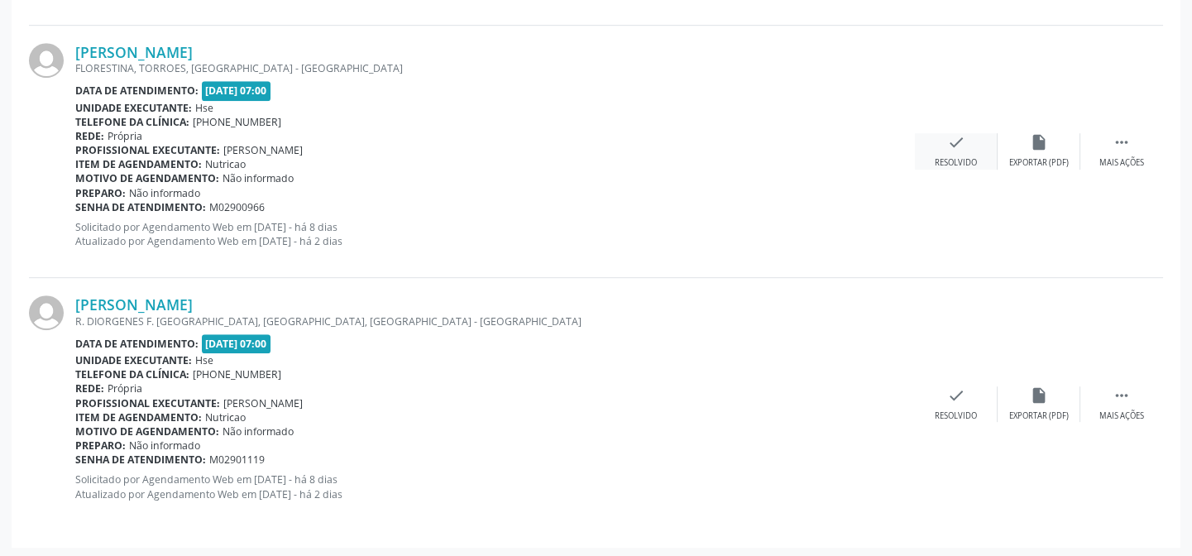
click at [950, 138] on icon "check" at bounding box center [956, 142] width 18 height 18
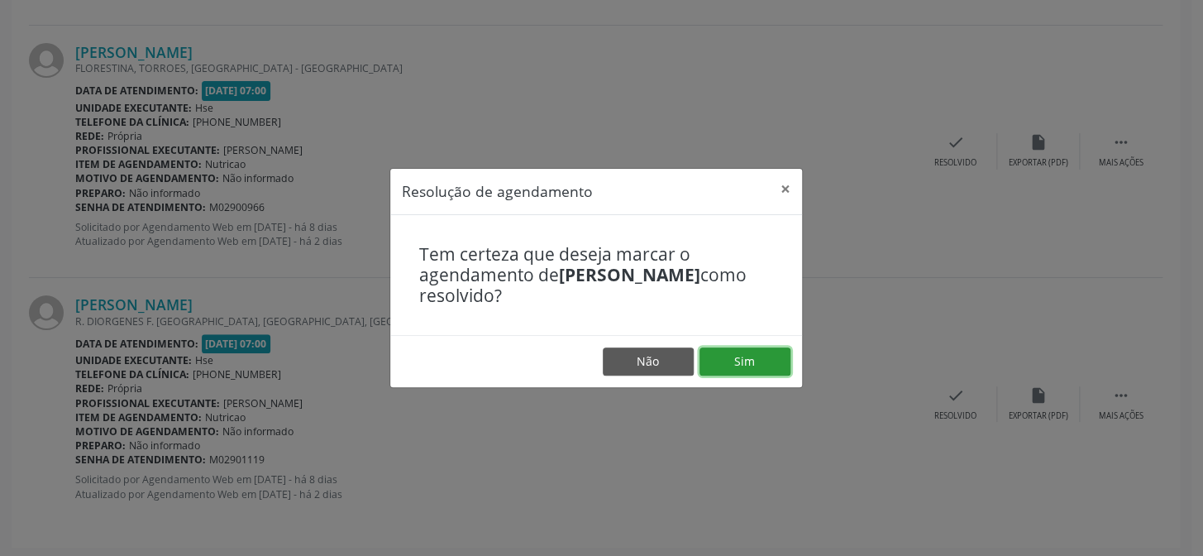
click at [734, 367] on button "Sim" at bounding box center [745, 361] width 91 height 28
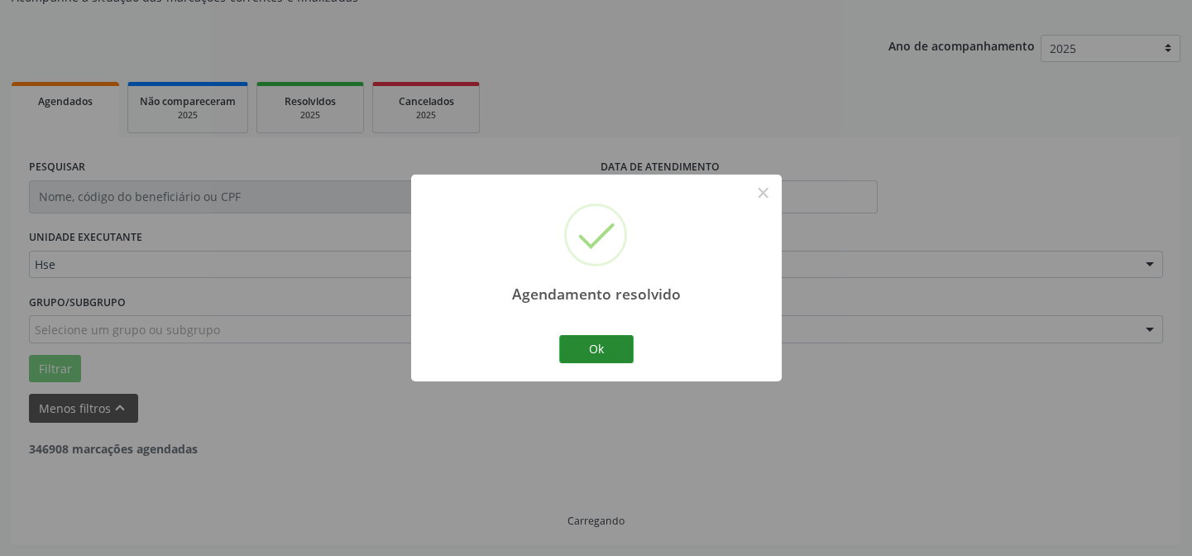
scroll to position [1891, 0]
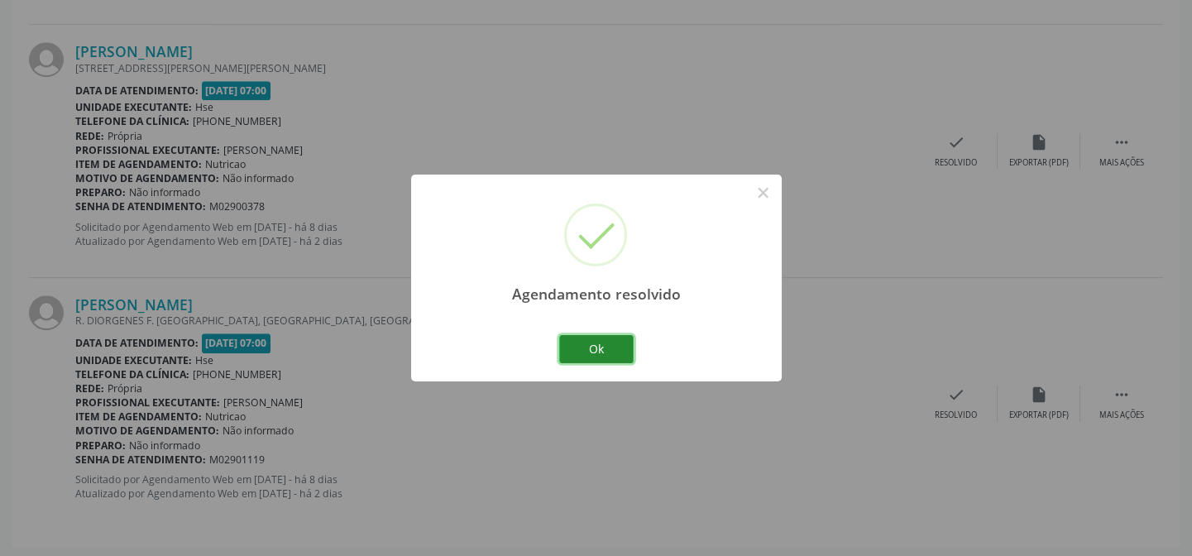
click at [592, 346] on button "Ok" at bounding box center [596, 349] width 74 height 28
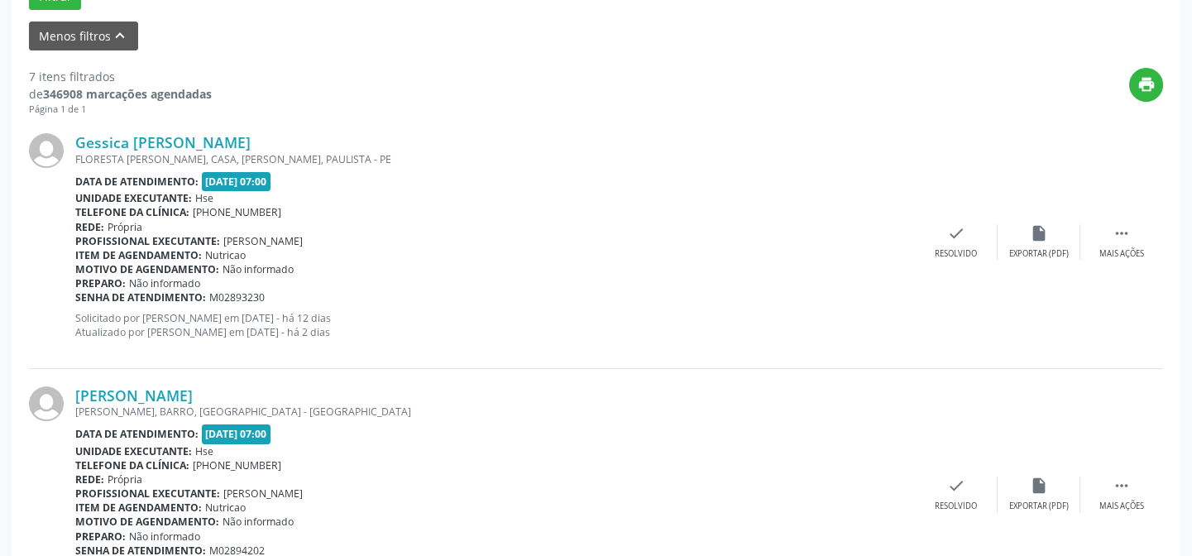
scroll to position [388, 0]
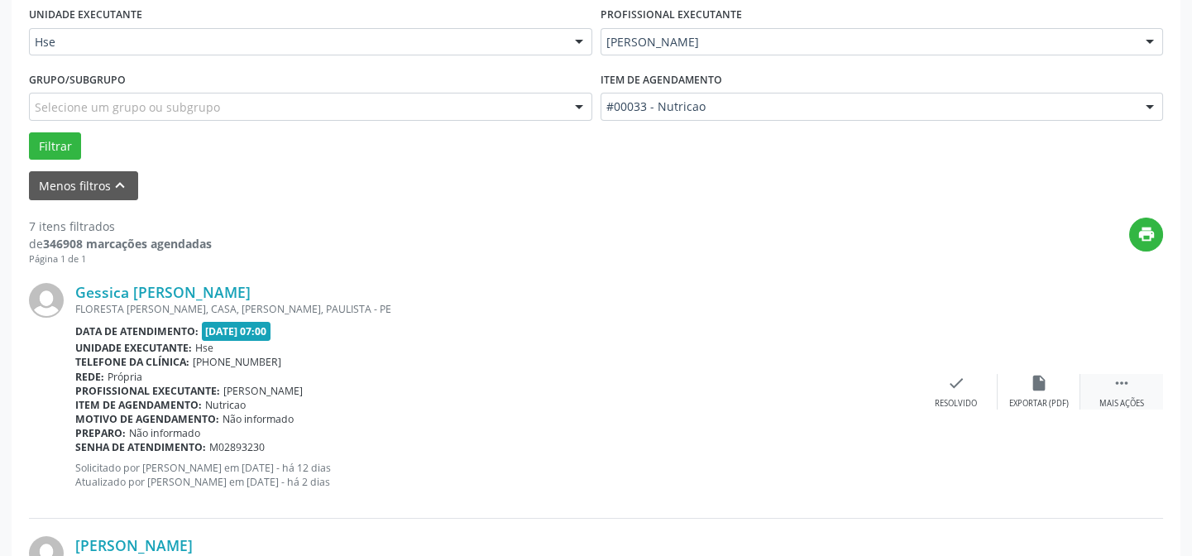
click at [1127, 381] on icon "" at bounding box center [1121, 383] width 18 height 18
click at [1034, 389] on icon "alarm_off" at bounding box center [1039, 383] width 18 height 18
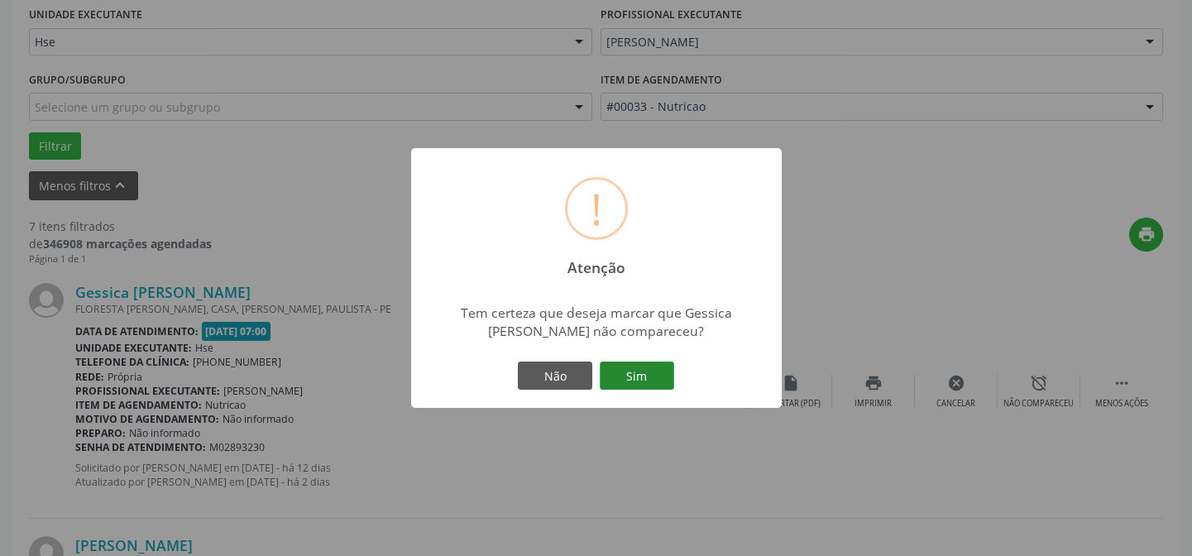
click at [639, 382] on button "Sim" at bounding box center [637, 375] width 74 height 28
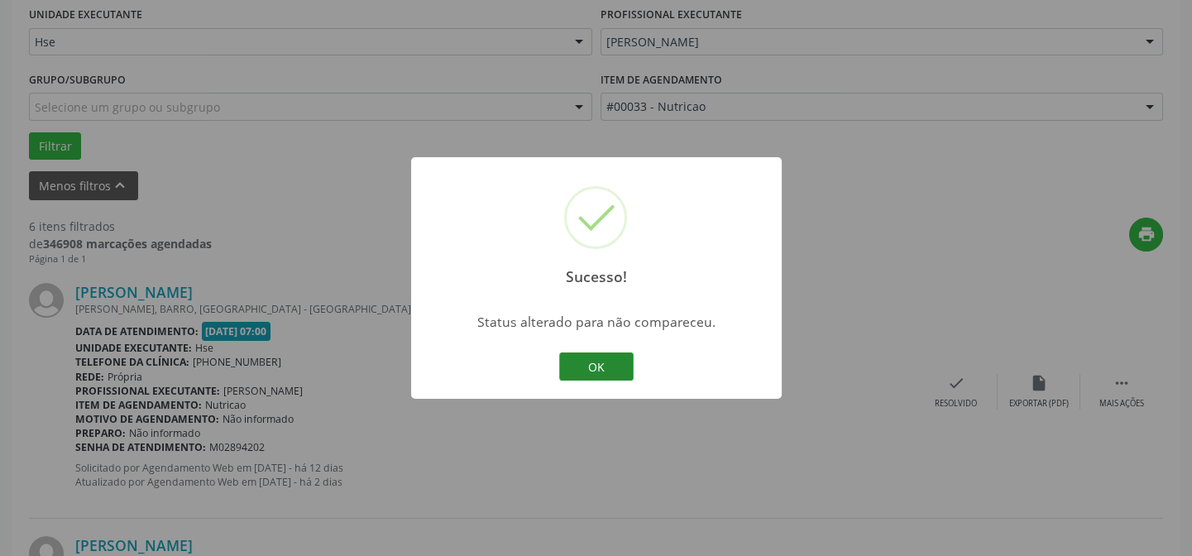
click at [591, 360] on button "OK" at bounding box center [596, 366] width 74 height 28
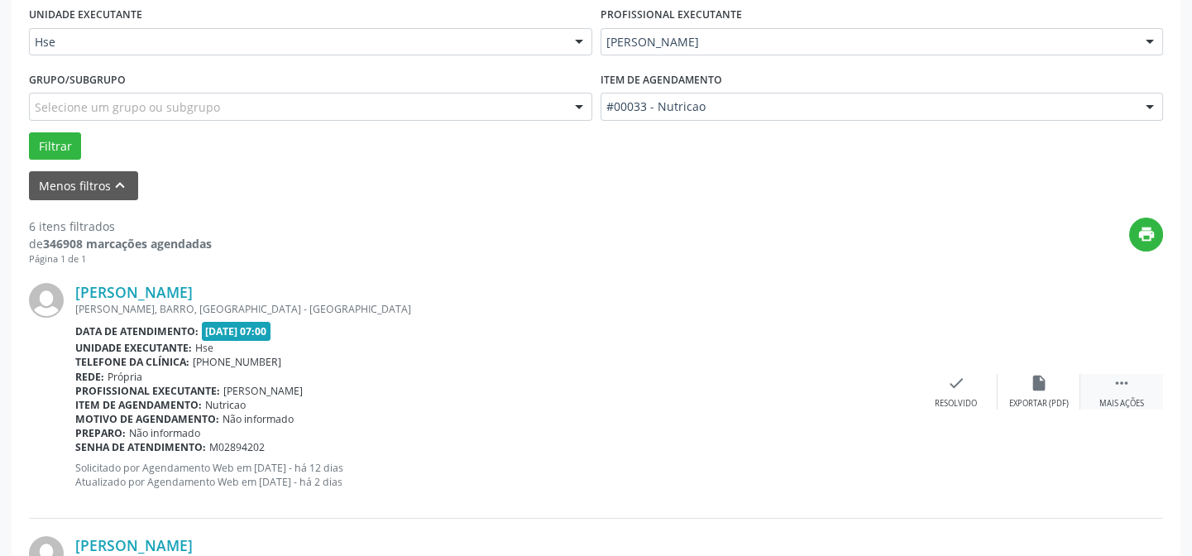
click at [1125, 386] on icon "" at bounding box center [1121, 383] width 18 height 18
click at [1035, 379] on icon "alarm_off" at bounding box center [1039, 383] width 18 height 18
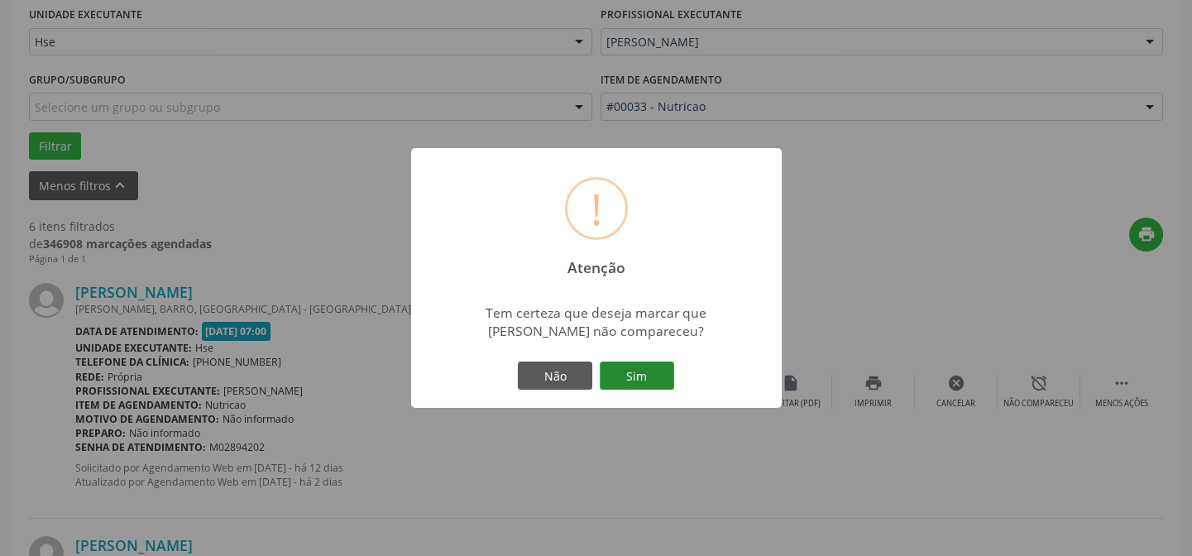
click at [620, 373] on button "Sim" at bounding box center [637, 375] width 74 height 28
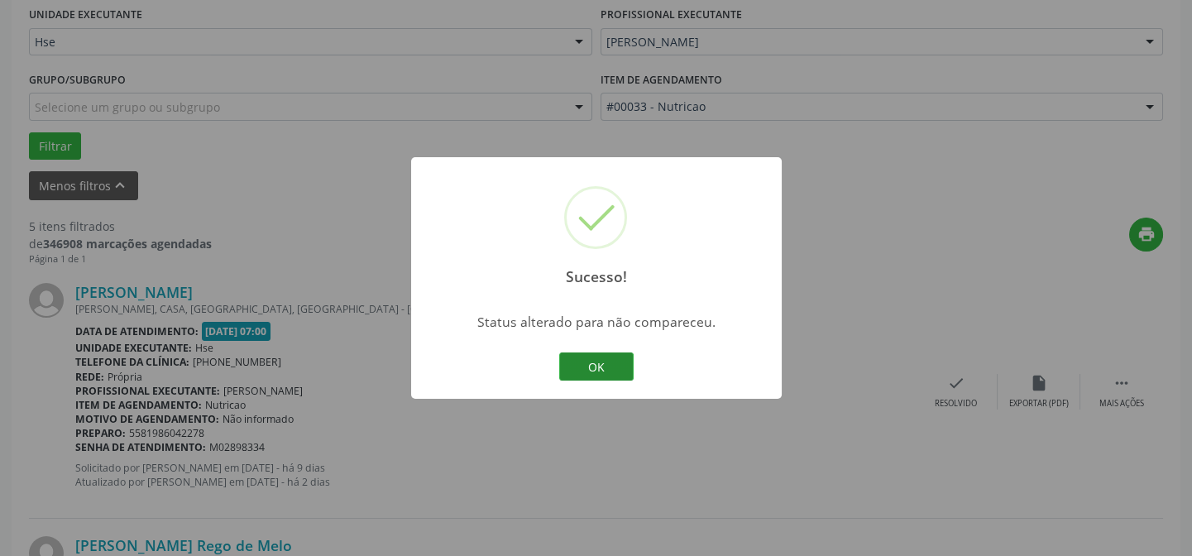
click at [605, 367] on button "OK" at bounding box center [596, 366] width 74 height 28
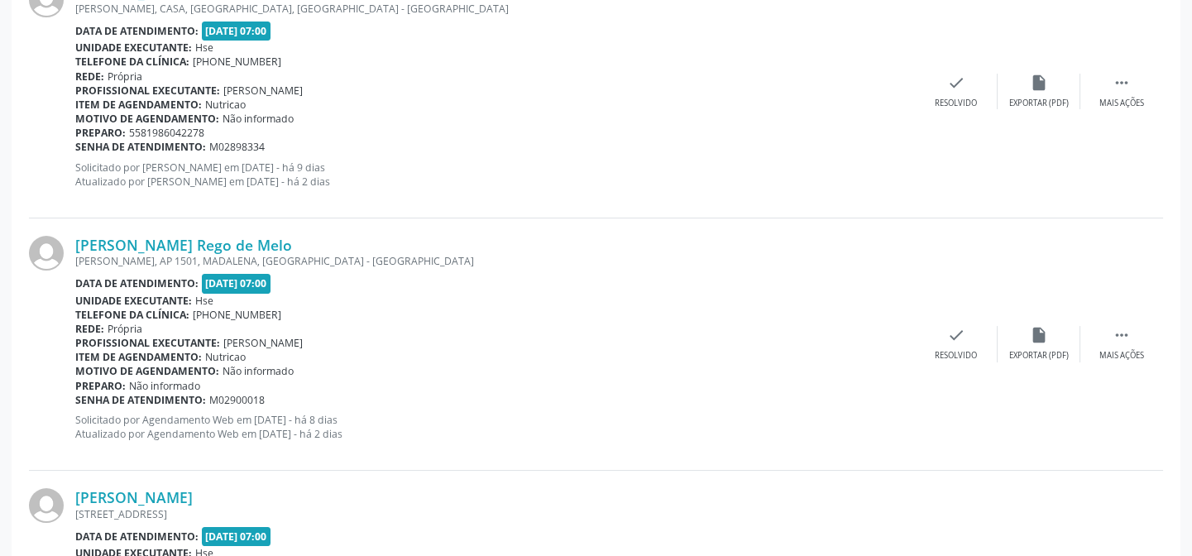
scroll to position [763, 0]
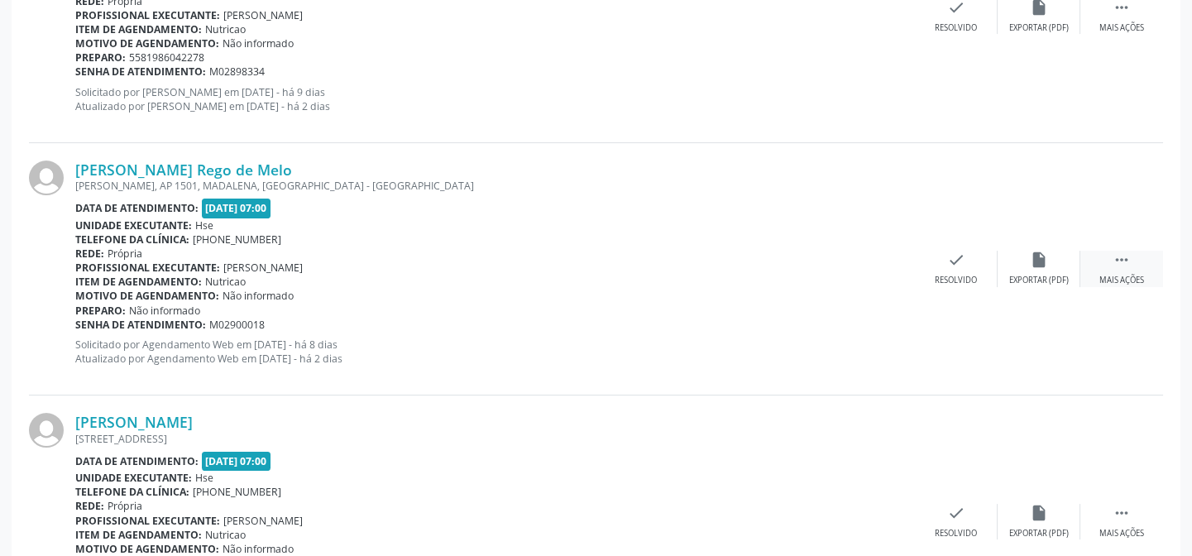
click at [1116, 256] on icon "" at bounding box center [1121, 260] width 18 height 18
click at [1039, 256] on icon "alarm_off" at bounding box center [1039, 260] width 18 height 18
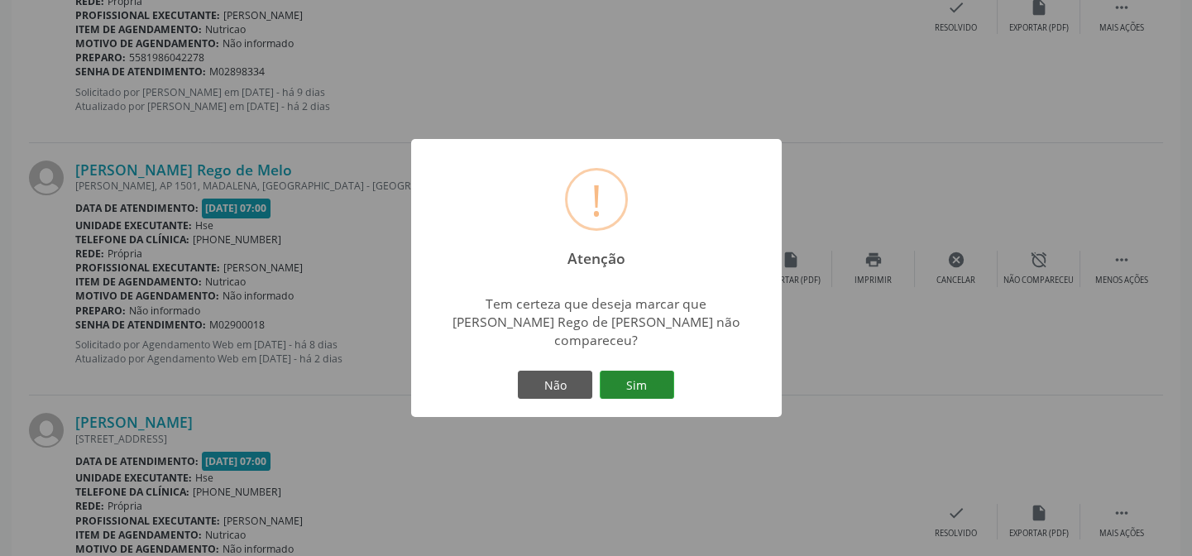
click at [625, 370] on button "Sim" at bounding box center [637, 384] width 74 height 28
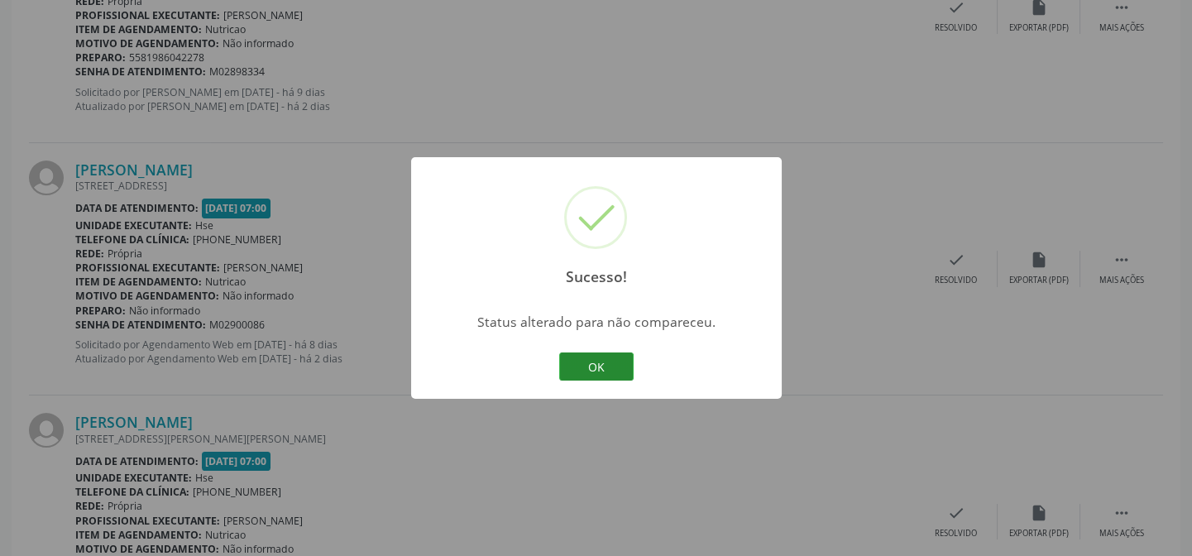
click at [593, 364] on button "OK" at bounding box center [596, 366] width 74 height 28
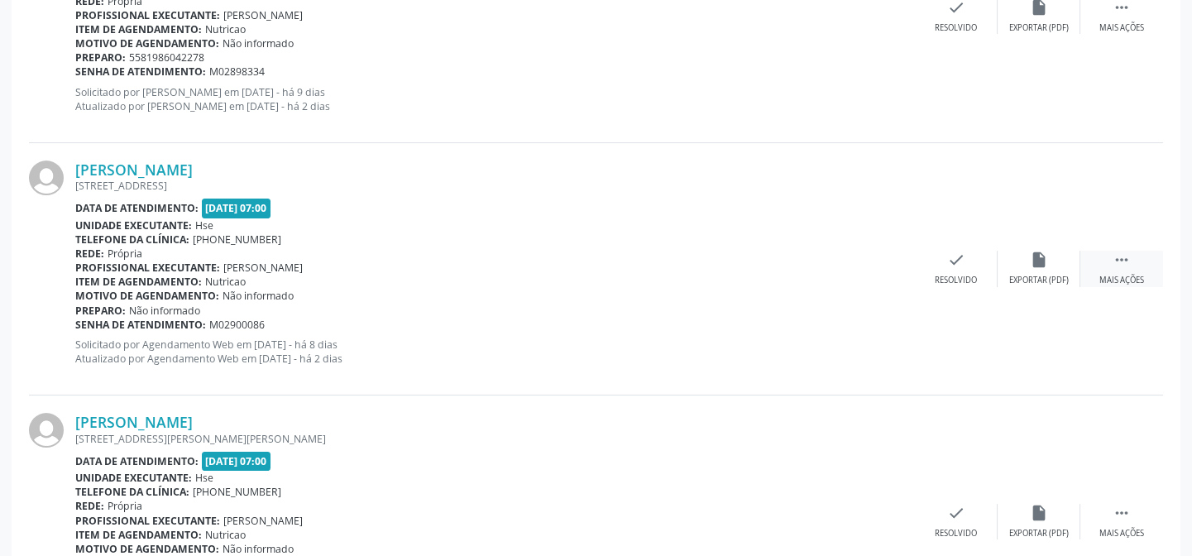
click at [1129, 256] on icon "" at bounding box center [1121, 260] width 18 height 18
click at [1041, 256] on icon "alarm_off" at bounding box center [1039, 260] width 18 height 18
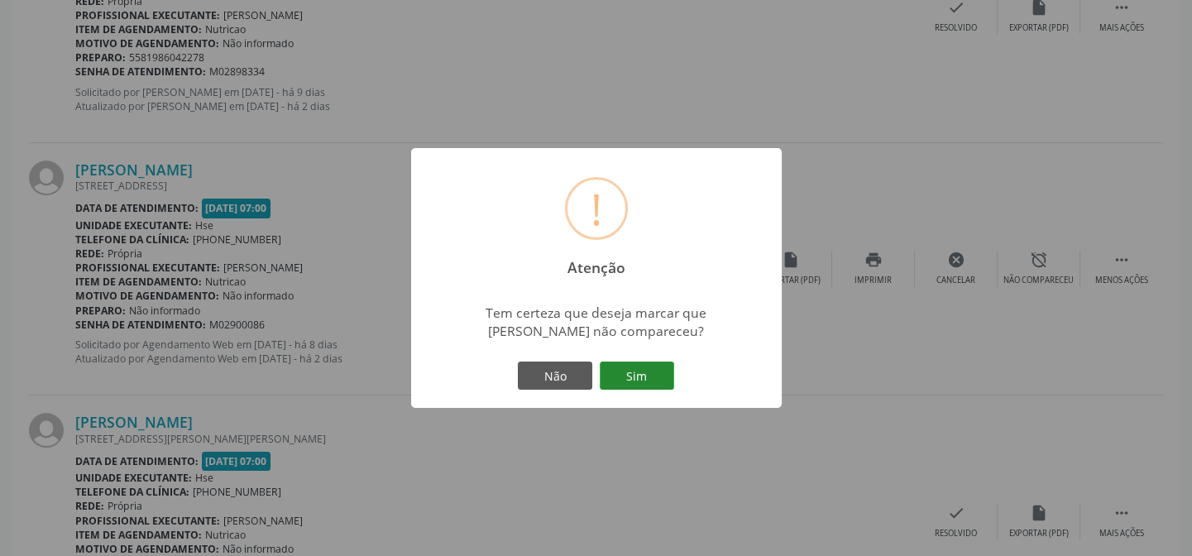
click at [628, 368] on button "Sim" at bounding box center [637, 375] width 74 height 28
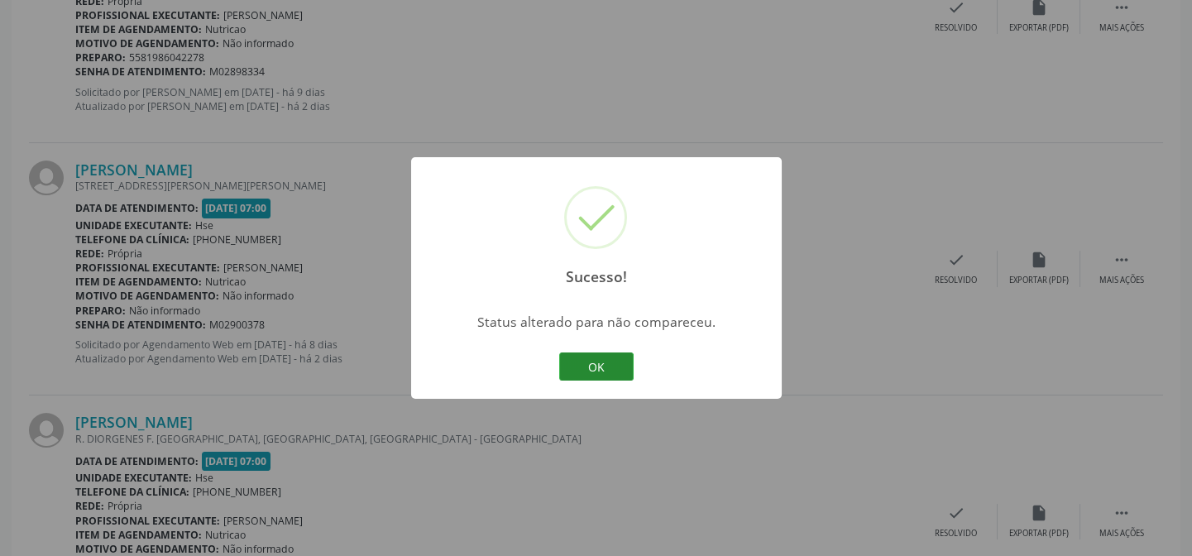
click at [598, 363] on button "OK" at bounding box center [596, 366] width 74 height 28
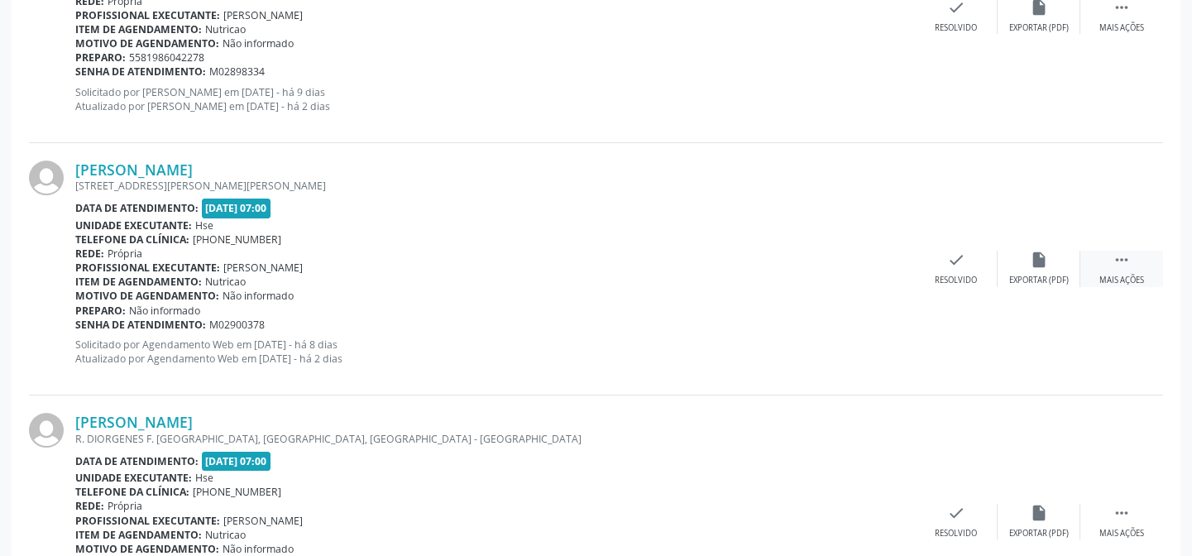
click at [1125, 264] on icon "" at bounding box center [1121, 260] width 18 height 18
click at [1037, 265] on icon "alarm_off" at bounding box center [1039, 260] width 18 height 18
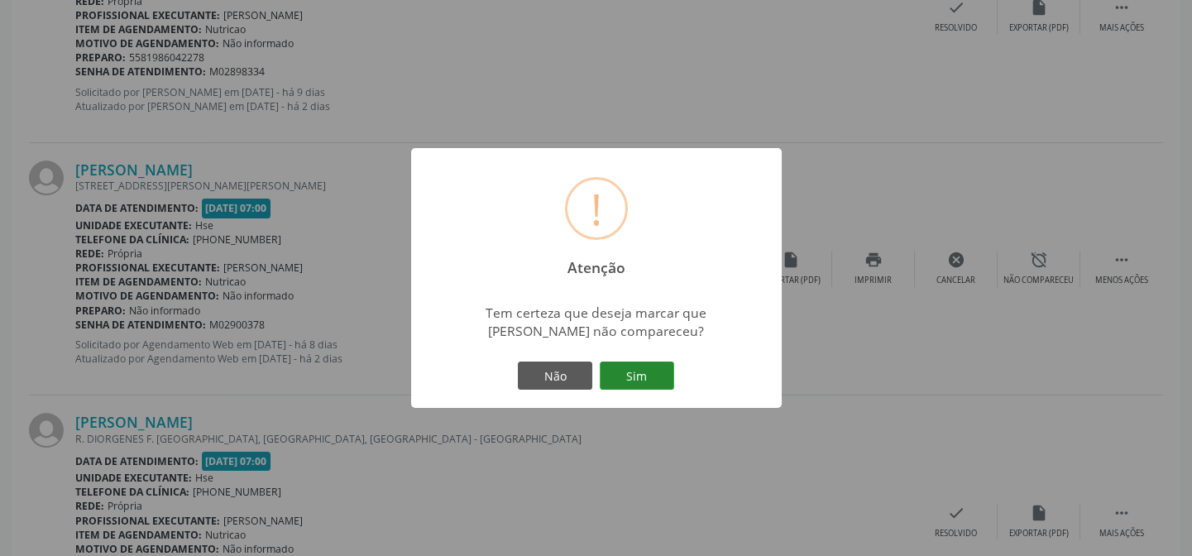
click at [657, 380] on button "Sim" at bounding box center [637, 375] width 74 height 28
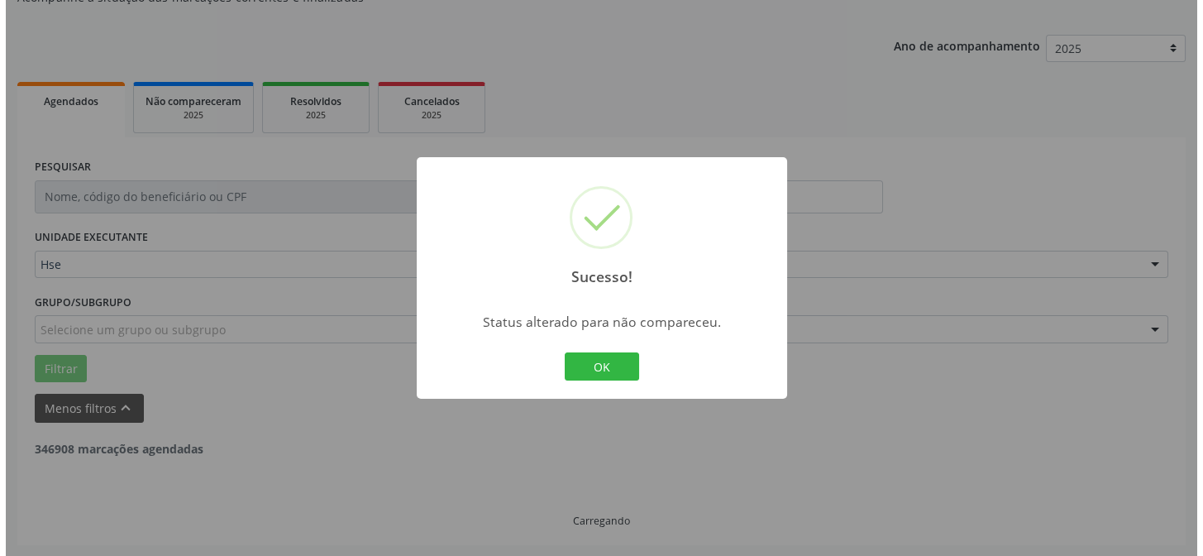
scroll to position [629, 0]
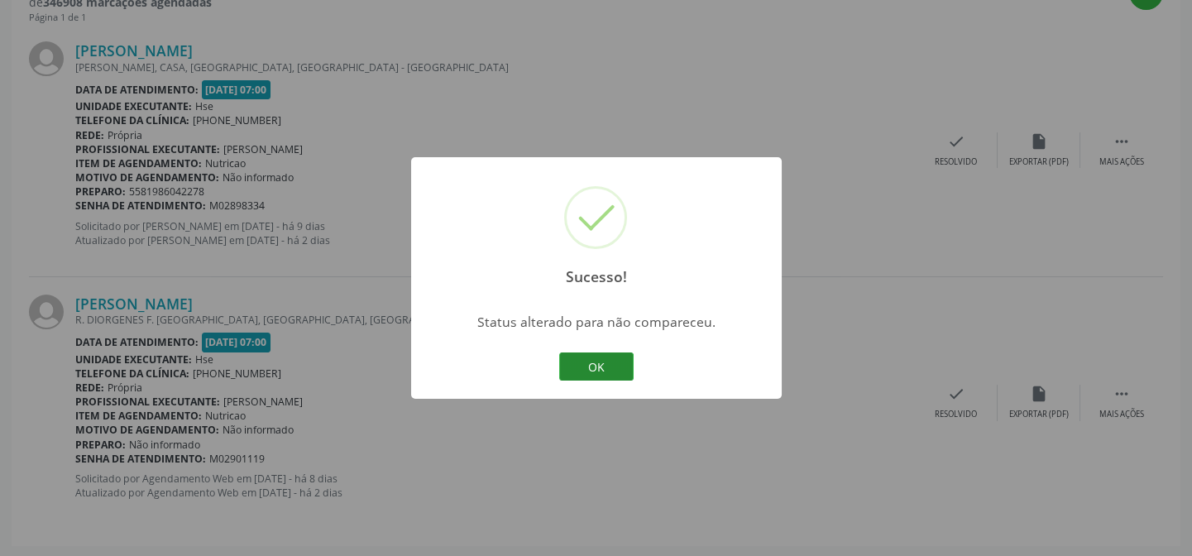
click at [595, 369] on button "OK" at bounding box center [596, 366] width 74 height 28
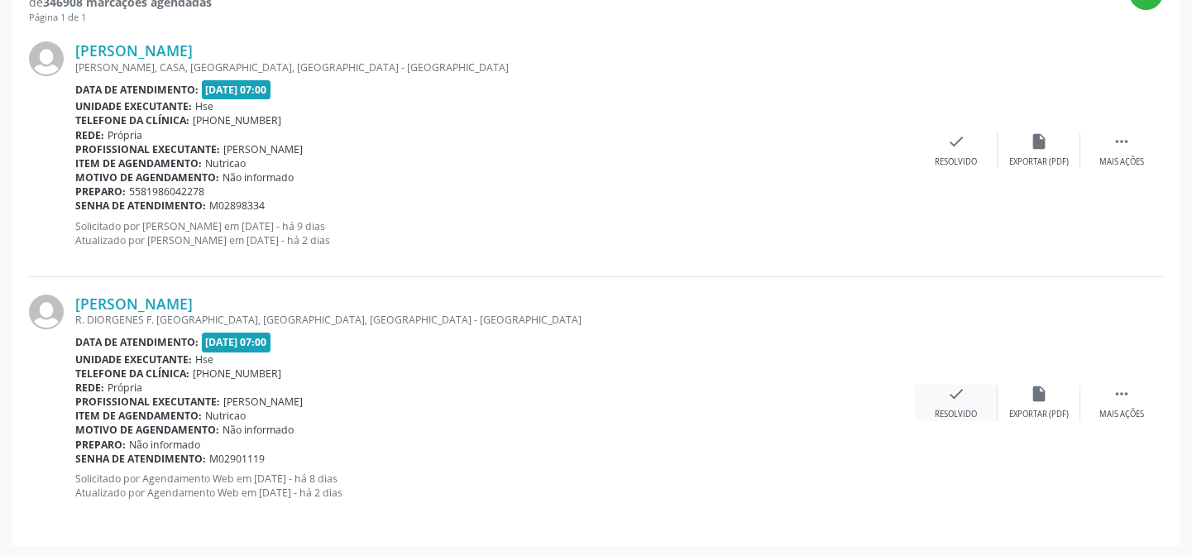
click at [947, 399] on icon "check" at bounding box center [956, 394] width 18 height 18
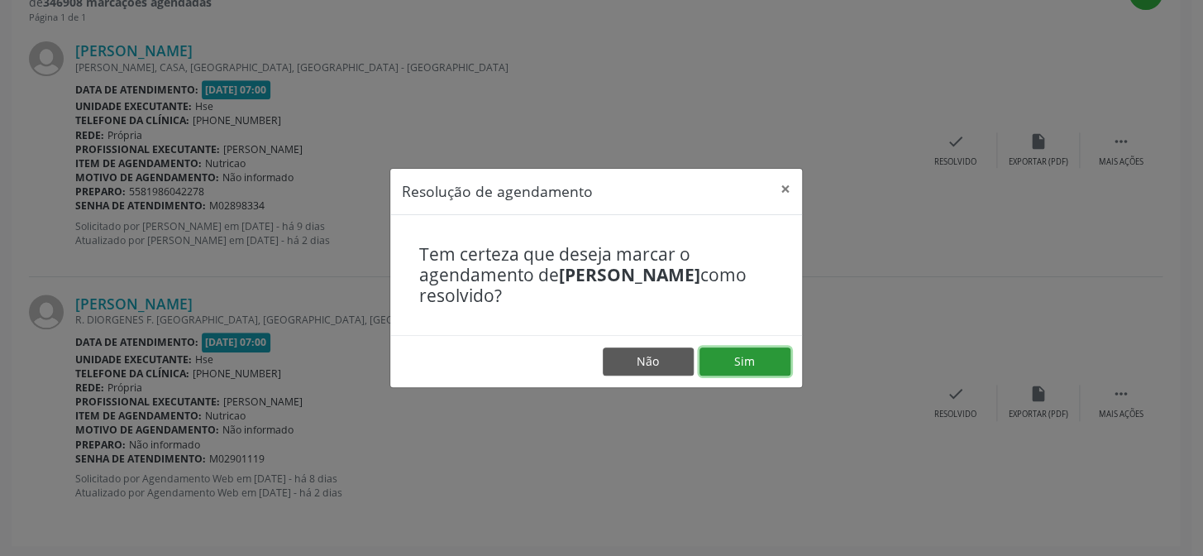
click at [743, 361] on button "Sim" at bounding box center [745, 361] width 91 height 28
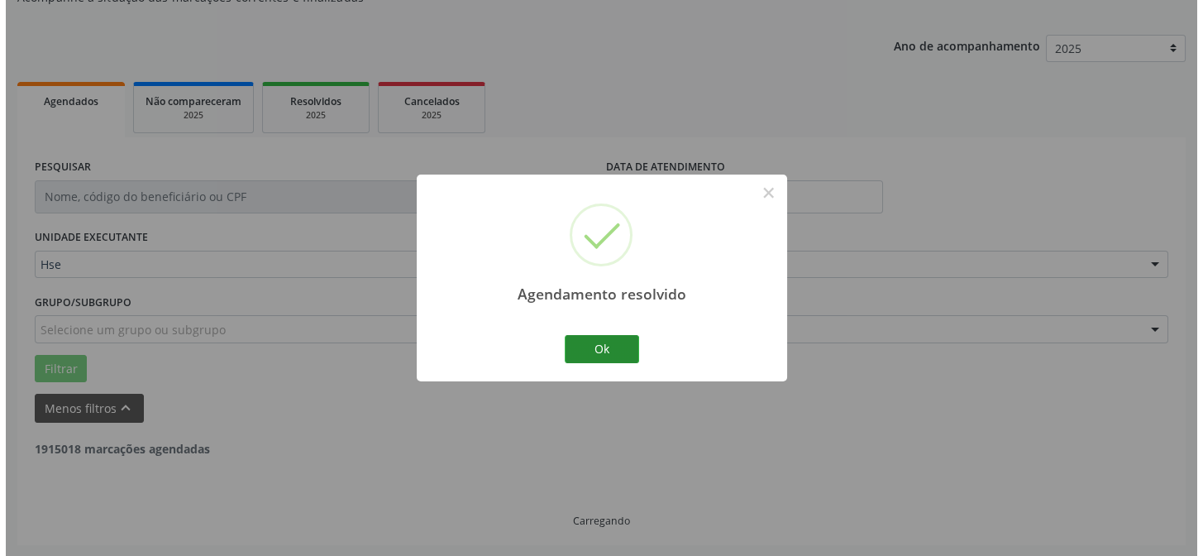
scroll to position [378, 0]
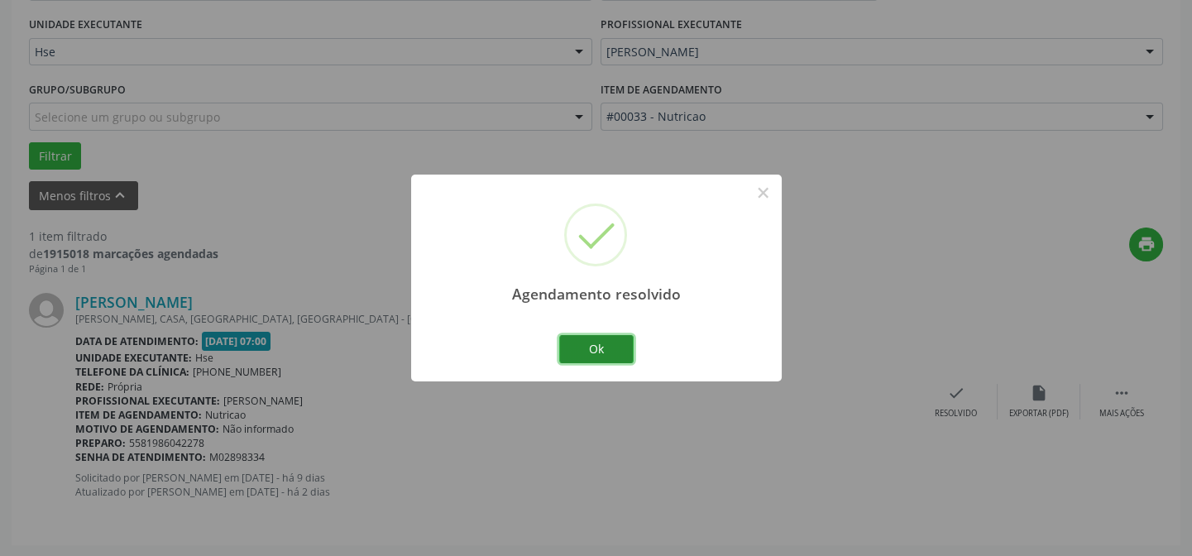
click at [612, 342] on button "Ok" at bounding box center [596, 349] width 74 height 28
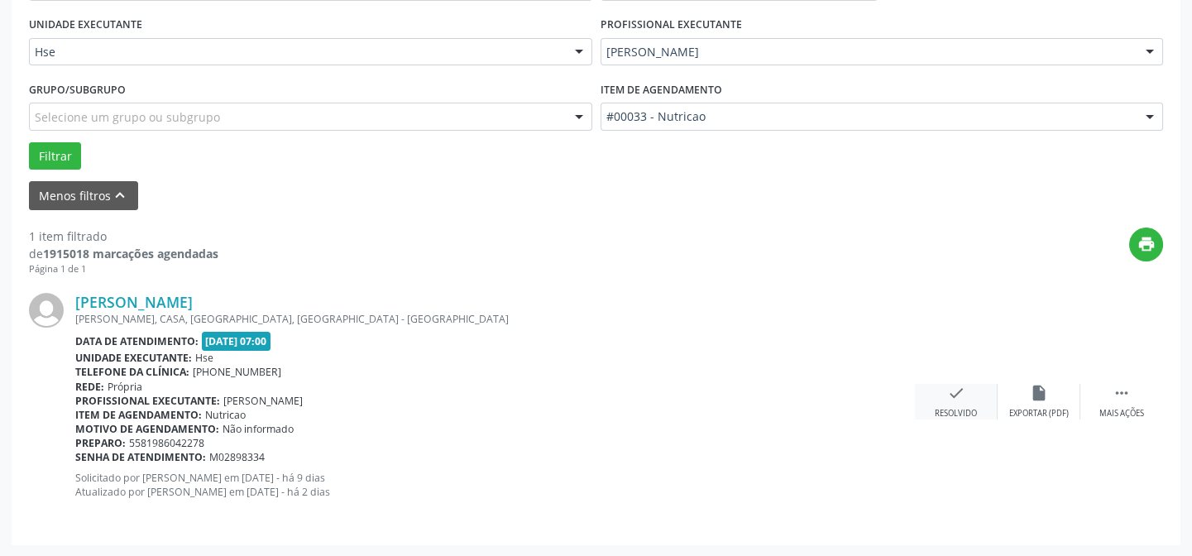
click at [963, 399] on icon "check" at bounding box center [956, 393] width 18 height 18
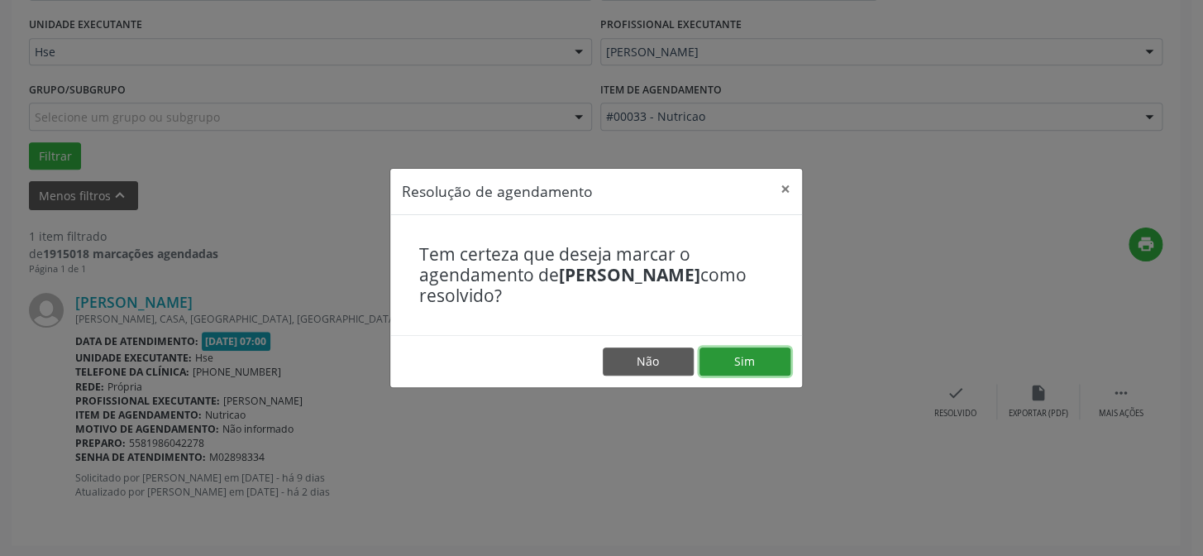
click at [732, 362] on button "Sim" at bounding box center [745, 361] width 91 height 28
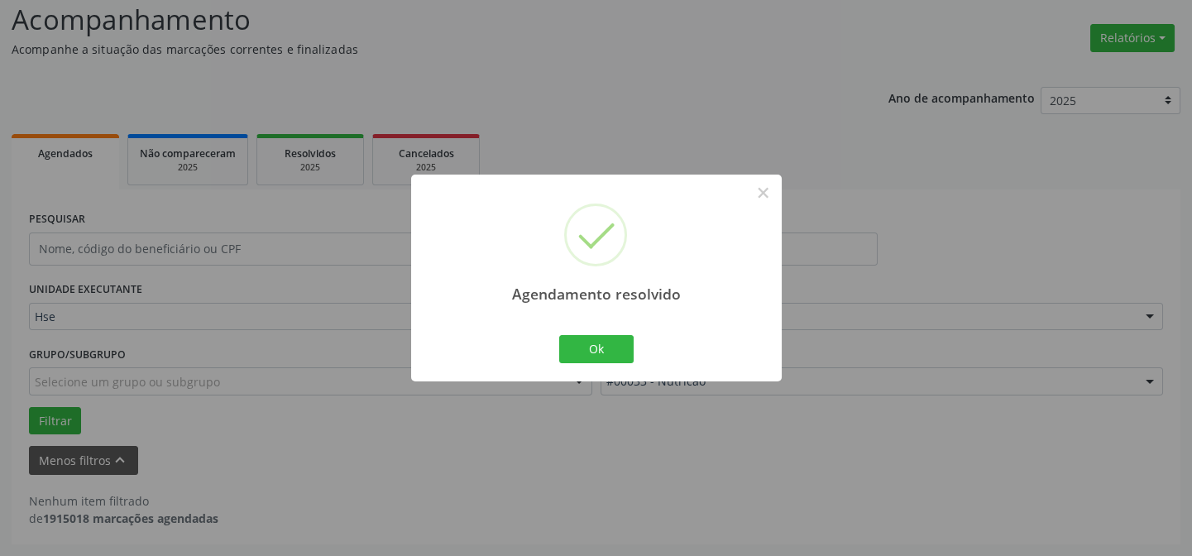
scroll to position [112, 0]
click at [579, 344] on button "Ok" at bounding box center [596, 349] width 74 height 28
